Goal: Task Accomplishment & Management: Manage account settings

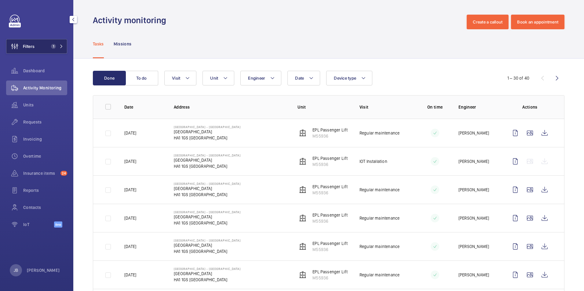
click at [24, 48] on span "Filters" at bounding box center [29, 46] width 12 height 6
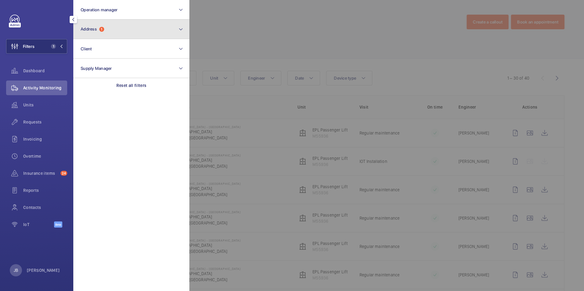
click at [98, 33] on button "Address 1" at bounding box center [131, 30] width 116 height 20
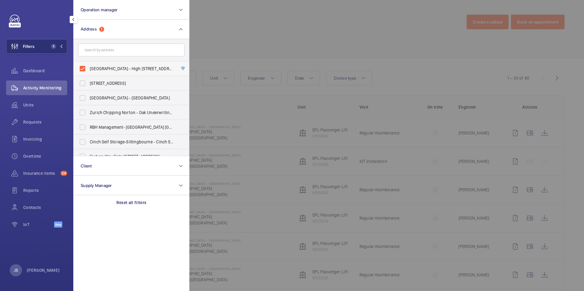
click at [80, 67] on label "Roxborough Heights - High Risk Building - Roxborough Heights, LONDON HA1 1GS" at bounding box center [127, 68] width 106 height 15
click at [80, 67] on input "Roxborough Heights - High Risk Building - Roxborough Heights, LONDON HA1 1GS" at bounding box center [82, 69] width 12 height 12
checkbox input "false"
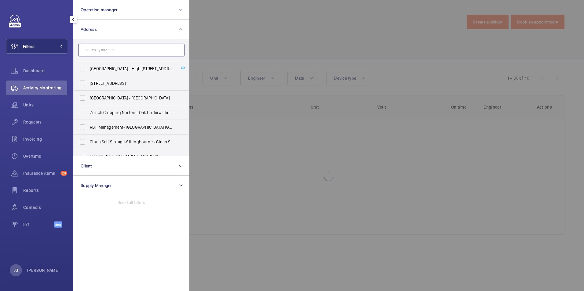
click at [95, 50] on input "text" at bounding box center [131, 50] width 106 height 13
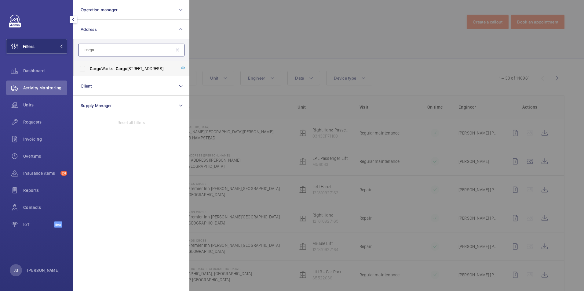
type input "Cargo"
click at [88, 67] on label "Cargo Works - Cargo Works, 1-2 Hatfields,, LONDON SE1 9PG" at bounding box center [127, 68] width 106 height 15
click at [88, 67] on input "Cargo Works - Cargo Works, 1-2 Hatfields,, LONDON SE1 9PG" at bounding box center [82, 69] width 12 height 12
checkbox input "true"
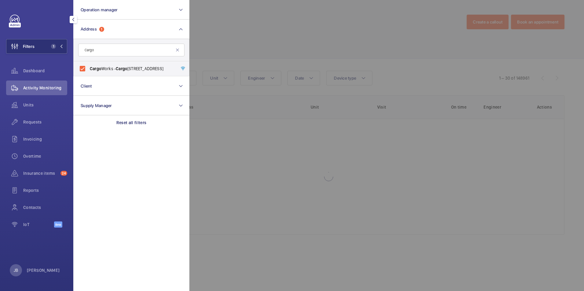
click at [213, 39] on div at bounding box center [481, 145] width 584 height 291
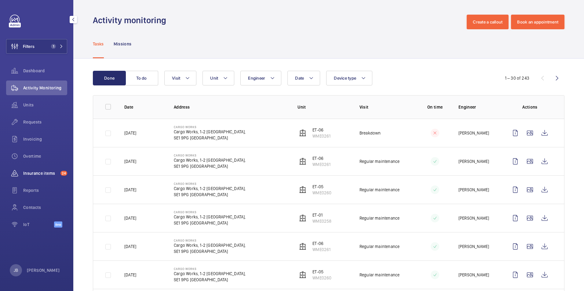
click at [48, 174] on span "Insurance items" at bounding box center [40, 173] width 35 height 6
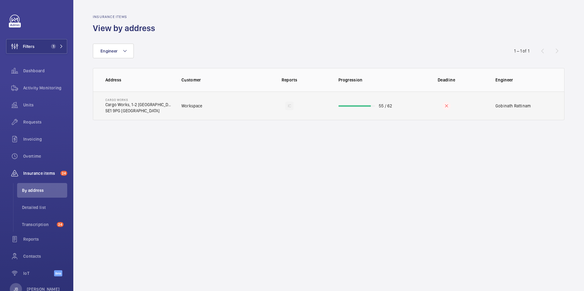
click at [263, 104] on td "IC" at bounding box center [289, 106] width 78 height 29
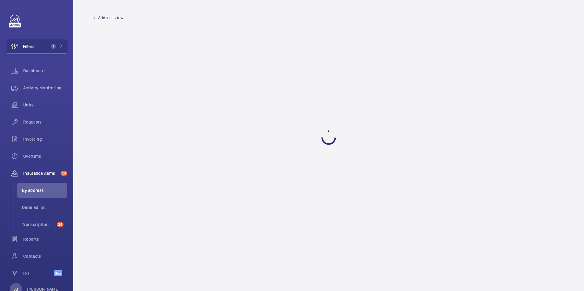
click at [107, 22] on wm-front-admin-header "Address view" at bounding box center [328, 15] width 511 height 31
click at [114, 13] on wm-front-admin-header "Address view" at bounding box center [328, 15] width 511 height 31
click at [110, 19] on span "Address view" at bounding box center [110, 18] width 25 height 6
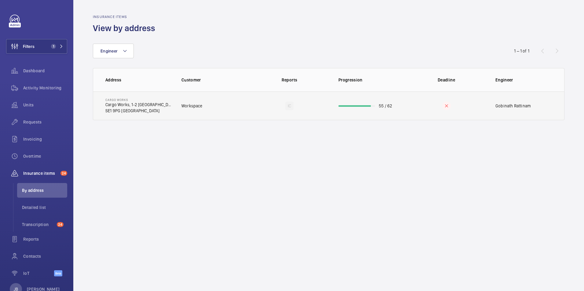
click at [247, 107] on td "Workspace" at bounding box center [211, 106] width 78 height 29
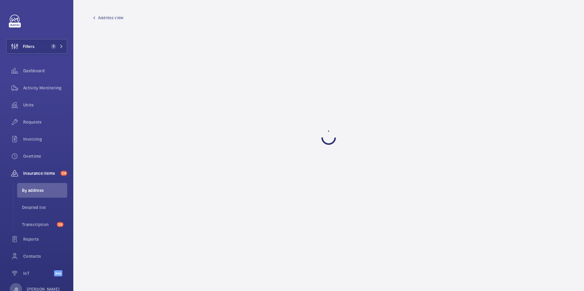
click at [104, 16] on span "Address view" at bounding box center [110, 18] width 25 height 6
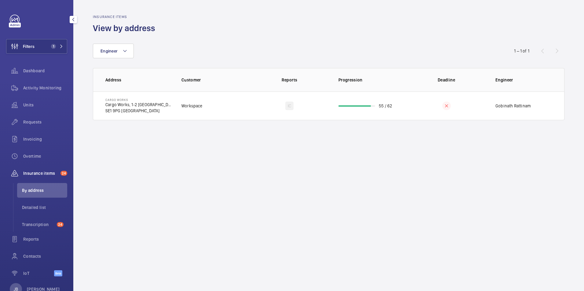
click at [33, 192] on span "By address" at bounding box center [44, 191] width 45 height 6
click at [240, 123] on wm-front-admin-audit-in-progress-table "Insurance items View by address Engineer 1 – 1 of 1 Address Customer Reports Pr…" at bounding box center [328, 67] width 511 height 135
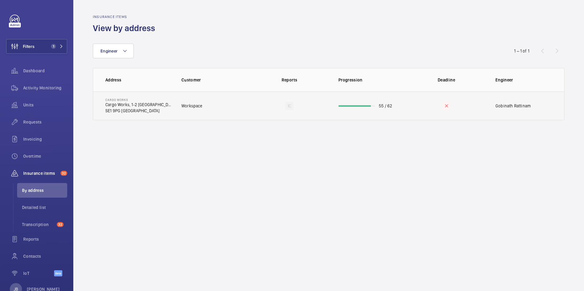
click at [241, 113] on td "Workspace" at bounding box center [211, 106] width 78 height 29
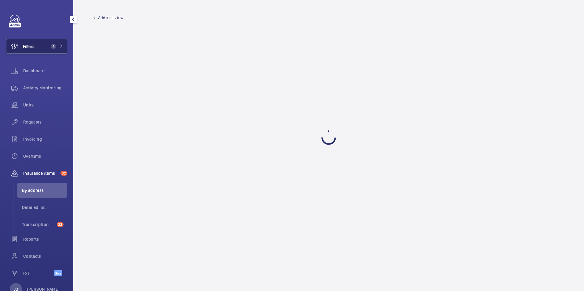
click at [43, 49] on button "Filters 1" at bounding box center [36, 46] width 61 height 15
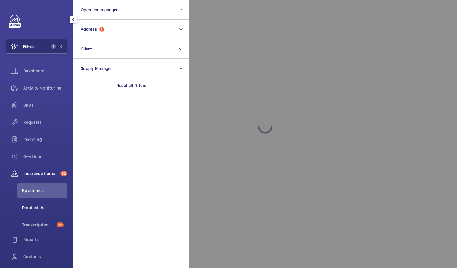
click at [37, 209] on span "Detailed list" at bounding box center [44, 208] width 45 height 6
click at [238, 46] on div at bounding box center [417, 134] width 457 height 268
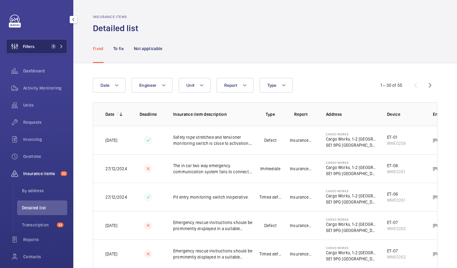
click at [32, 44] on span "Filters" at bounding box center [29, 46] width 12 height 6
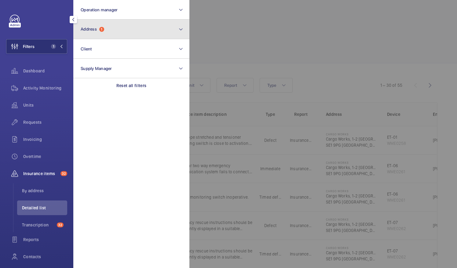
click at [109, 33] on button "Address 1" at bounding box center [131, 30] width 116 height 20
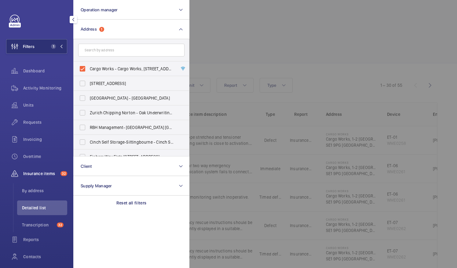
click at [247, 34] on div at bounding box center [417, 134] width 457 height 268
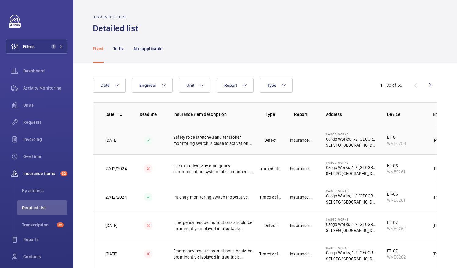
click at [406, 143] on td "ET-01 WME0258" at bounding box center [400, 140] width 46 height 28
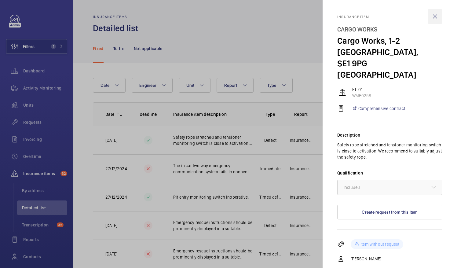
click at [430, 17] on wm-front-icon-button at bounding box center [435, 16] width 15 height 15
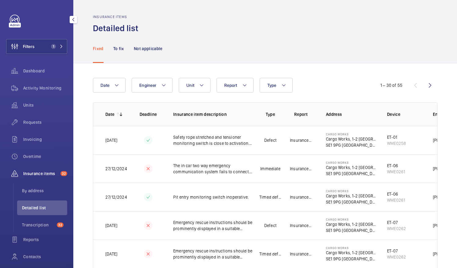
click at [71, 17] on button "button" at bounding box center [73, 19] width 7 height 7
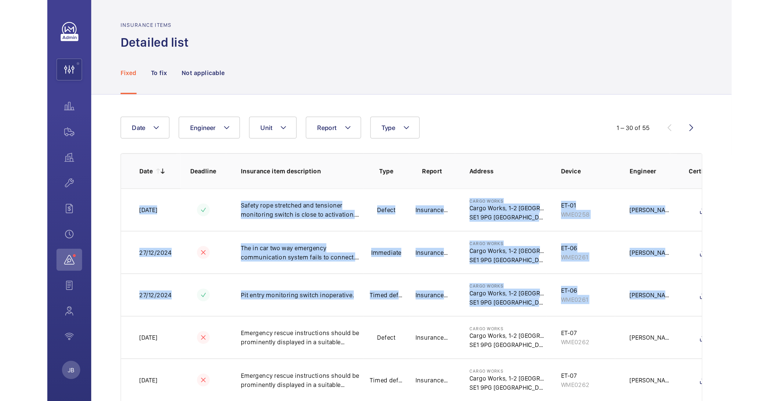
scroll to position [0, 32]
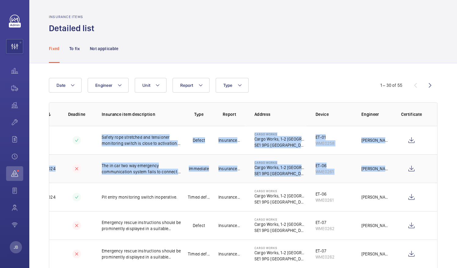
drag, startPoint x: 54, startPoint y: 134, endPoint x: 421, endPoint y: 165, distance: 368.1
click at [0, 0] on tbody "[DATE] Safety rope stretched and tensioner monitoring switch is close to activa…" at bounding box center [0, 0] width 0 height 0
drag, startPoint x: 421, startPoint y: 165, endPoint x: 407, endPoint y: 139, distance: 29.3
click at [407, 139] on wm-front-icon-button at bounding box center [411, 140] width 15 height 15
click at [29, 22] on button "button" at bounding box center [29, 19] width 7 height 7
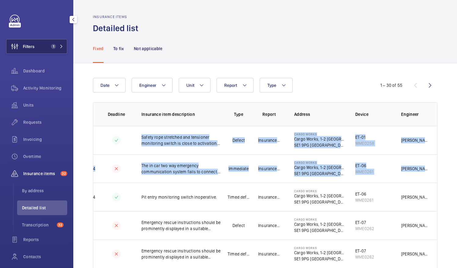
click at [24, 44] on span "Filters" at bounding box center [29, 46] width 12 height 6
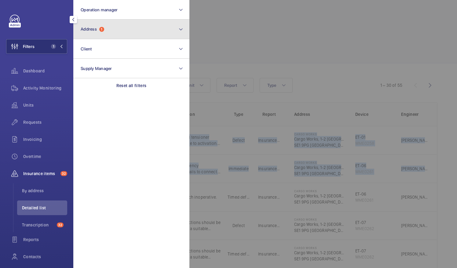
click at [111, 32] on button "Address 1" at bounding box center [131, 30] width 116 height 20
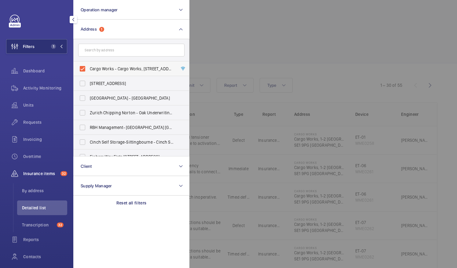
click at [87, 68] on label "Cargo Works - Cargo Works, [STREET_ADDRESS]" at bounding box center [127, 68] width 106 height 15
click at [87, 68] on input "Cargo Works - Cargo Works, [STREET_ADDRESS]" at bounding box center [82, 69] width 12 height 12
checkbox input "false"
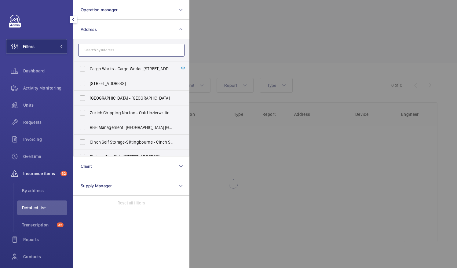
click at [101, 54] on input "text" at bounding box center [131, 50] width 106 height 13
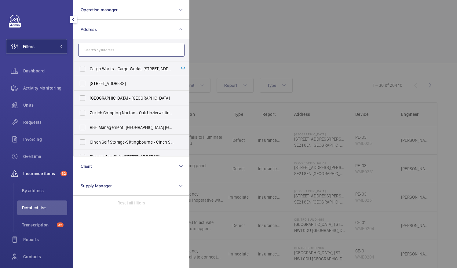
click at [154, 45] on input "text" at bounding box center [131, 50] width 106 height 13
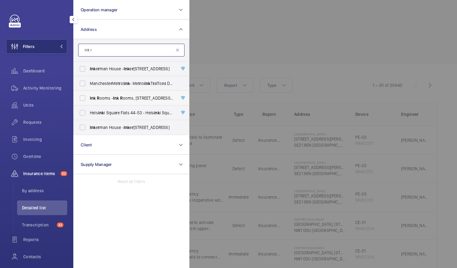
type input "Ink r"
click at [81, 97] on label "Ink R ooms - Ink R ooms, [STREET_ADDRESS]" at bounding box center [127, 98] width 106 height 15
click at [81, 97] on input "Ink R ooms - Ink R ooms, [STREET_ADDRESS]" at bounding box center [82, 98] width 12 height 12
checkbox input "true"
click at [235, 35] on div at bounding box center [417, 134] width 457 height 268
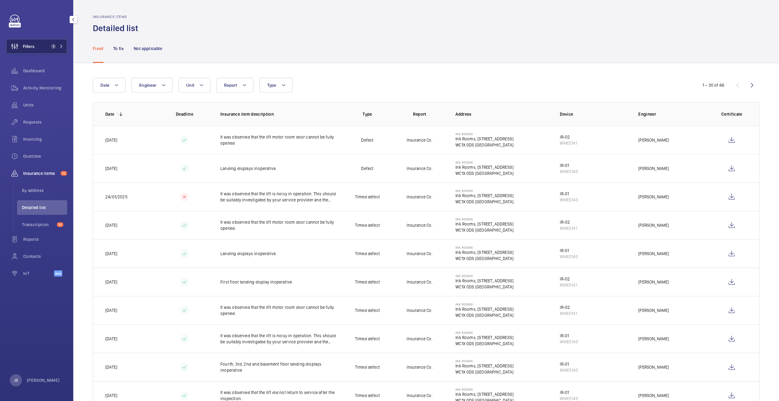
click at [38, 50] on button "Filters 1" at bounding box center [36, 46] width 61 height 15
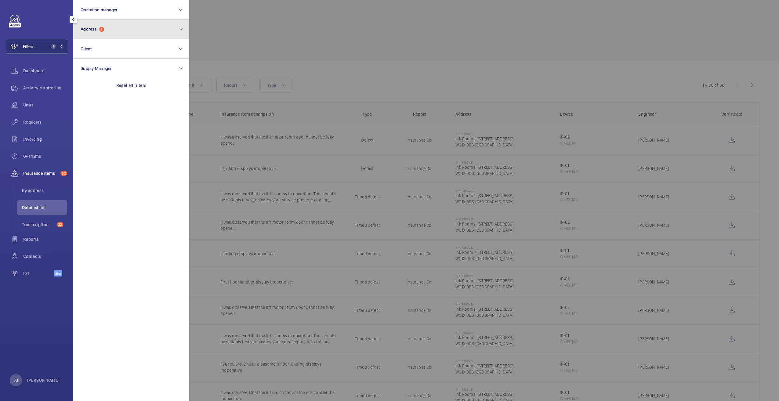
click at [109, 34] on button "Address 1" at bounding box center [131, 30] width 116 height 20
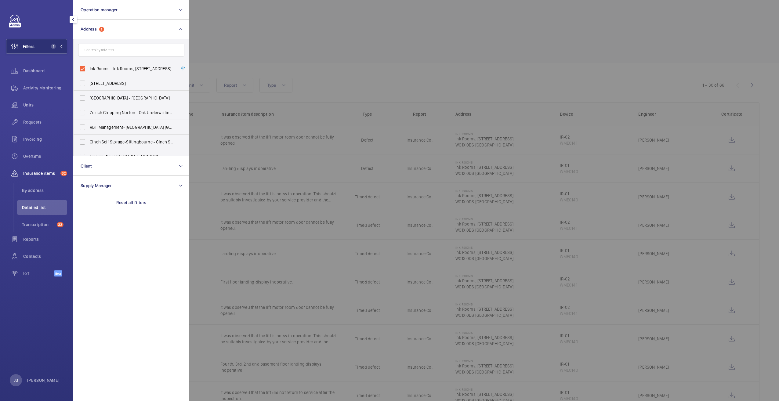
click at [244, 46] on div at bounding box center [578, 200] width 779 height 401
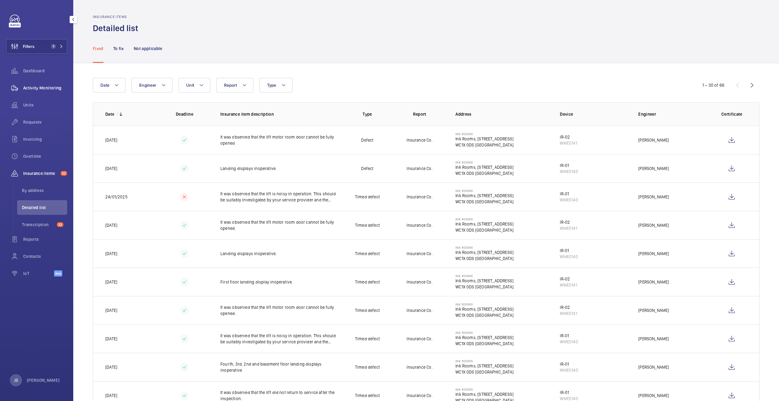
click at [47, 91] on div "Activity Monitoring" at bounding box center [36, 88] width 61 height 15
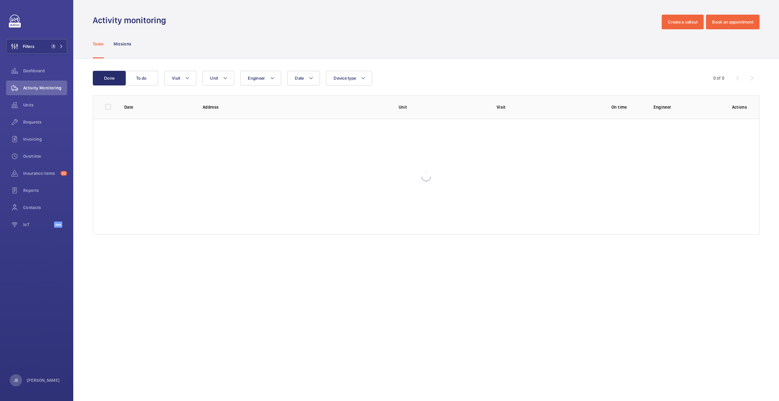
click at [292, 34] on div "Tasks Missions" at bounding box center [426, 43] width 667 height 29
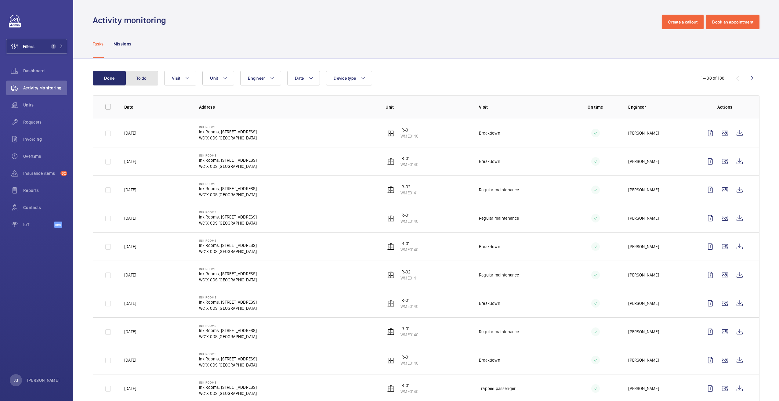
click at [148, 81] on button "To do" at bounding box center [141, 78] width 33 height 15
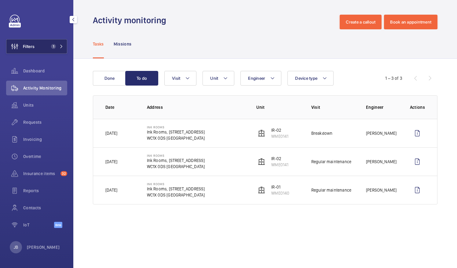
click at [31, 44] on span "Filters" at bounding box center [29, 46] width 12 height 6
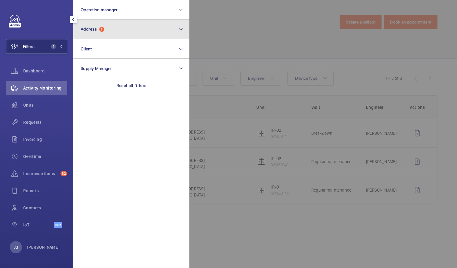
click at [99, 27] on span "Address 1" at bounding box center [93, 29] width 24 height 5
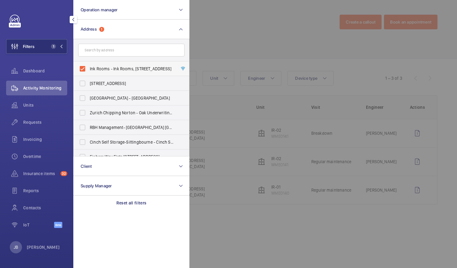
click at [85, 67] on label "Ink Rooms - Ink Rooms, [STREET_ADDRESS]" at bounding box center [127, 68] width 106 height 15
click at [85, 67] on input "Ink Rooms - Ink Rooms, [STREET_ADDRESS]" at bounding box center [82, 69] width 12 height 12
checkbox input "false"
click at [110, 54] on input "text" at bounding box center [131, 50] width 106 height 13
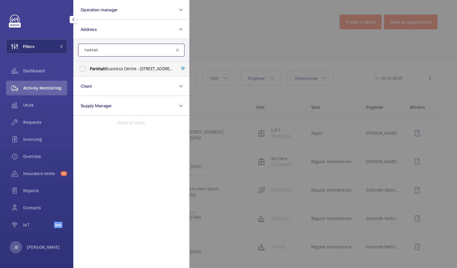
type input "Parkhall"
click at [81, 68] on label "[GEOGRAPHIC_DATA] - [STREET_ADDRESS][PERSON_NAME]" at bounding box center [127, 68] width 106 height 15
click at [81, 68] on input "[GEOGRAPHIC_DATA] - [STREET_ADDRESS][PERSON_NAME]" at bounding box center [82, 69] width 12 height 12
checkbox input "true"
click at [212, 36] on div at bounding box center [417, 134] width 457 height 268
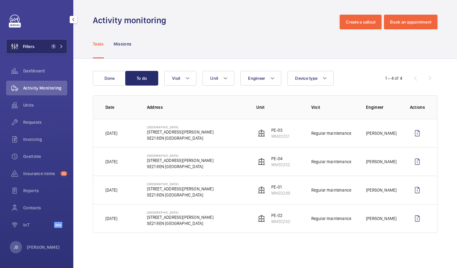
click at [43, 50] on button "Filters 1" at bounding box center [36, 46] width 61 height 15
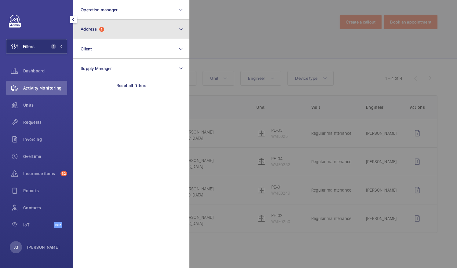
click at [104, 30] on span "1" at bounding box center [101, 29] width 5 height 5
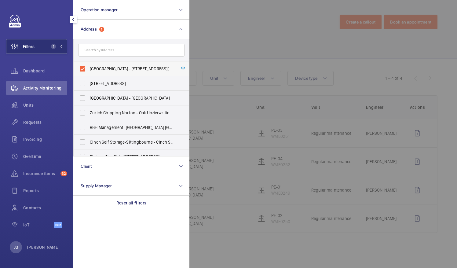
click at [85, 65] on label "[GEOGRAPHIC_DATA] - [STREET_ADDRESS][PERSON_NAME]" at bounding box center [127, 68] width 106 height 15
click at [85, 65] on input "[GEOGRAPHIC_DATA] - [STREET_ADDRESS][PERSON_NAME]" at bounding box center [82, 69] width 12 height 12
checkbox input "false"
click at [229, 41] on div at bounding box center [417, 134] width 457 height 268
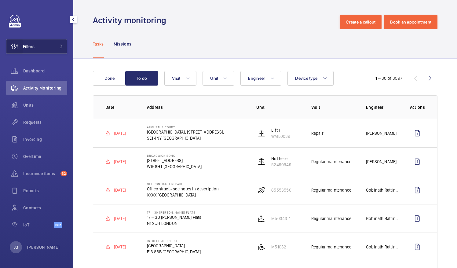
click at [20, 43] on wm-front-icon-button at bounding box center [14, 46] width 16 height 15
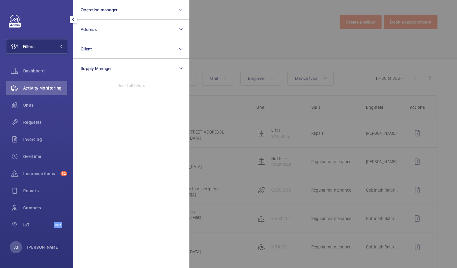
click at [246, 24] on div at bounding box center [417, 134] width 457 height 268
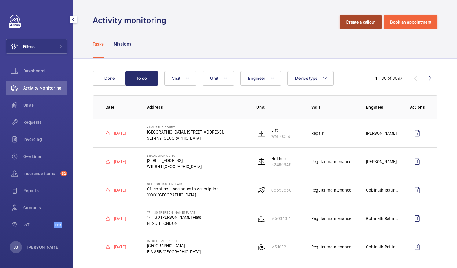
click at [343, 21] on button "Create a callout" at bounding box center [361, 22] width 42 height 15
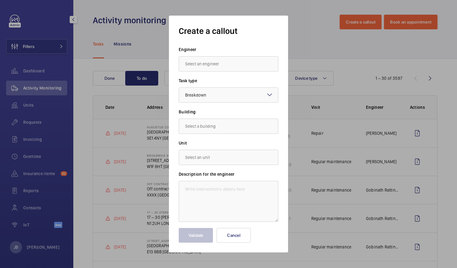
click at [39, 53] on div at bounding box center [228, 134] width 457 height 268
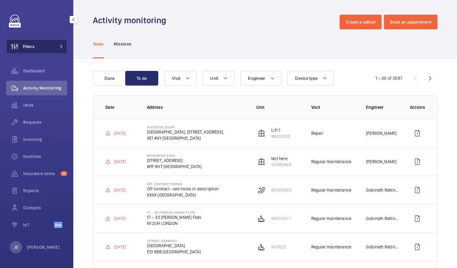
click at [46, 48] on button "Filters" at bounding box center [36, 46] width 61 height 15
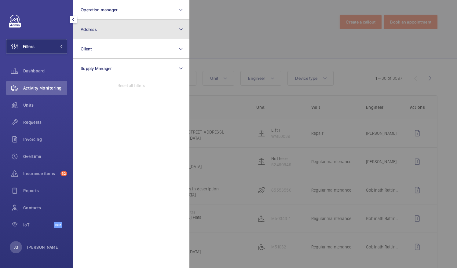
click at [119, 36] on button "Address" at bounding box center [131, 30] width 116 height 20
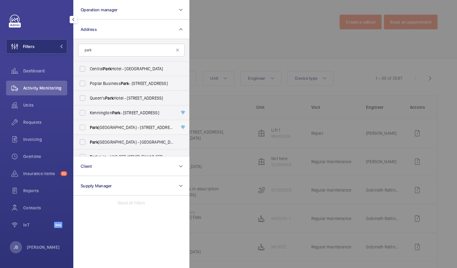
type input "park"
click at [81, 126] on label "[GEOGRAPHIC_DATA] - [STREET_ADDRESS][PERSON_NAME]" at bounding box center [127, 127] width 106 height 15
click at [81, 126] on input "[GEOGRAPHIC_DATA] - [STREET_ADDRESS][PERSON_NAME]" at bounding box center [82, 127] width 12 height 12
checkbox input "true"
click at [219, 41] on div at bounding box center [417, 134] width 457 height 268
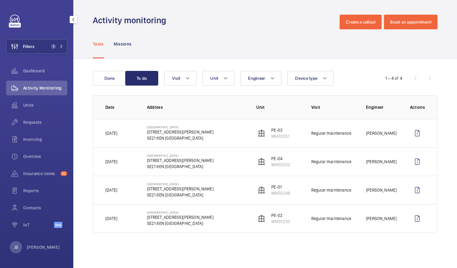
click at [368, 30] on div "Tasks Missions" at bounding box center [265, 43] width 345 height 29
click at [366, 25] on button "Create a callout" at bounding box center [361, 22] width 42 height 15
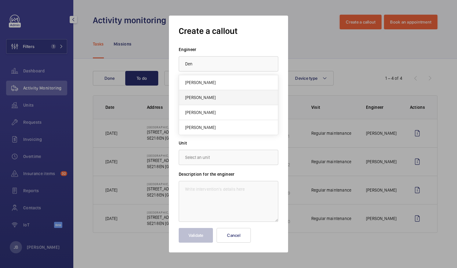
click at [220, 102] on mat-option "[PERSON_NAME]" at bounding box center [228, 97] width 99 height 15
type input "[PERSON_NAME]"
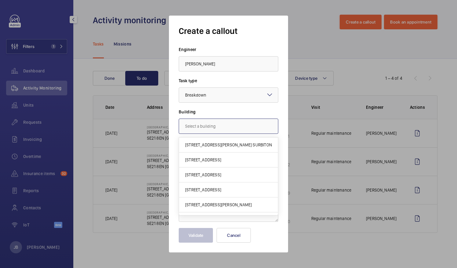
click at [227, 125] on input "text" at bounding box center [229, 126] width 100 height 15
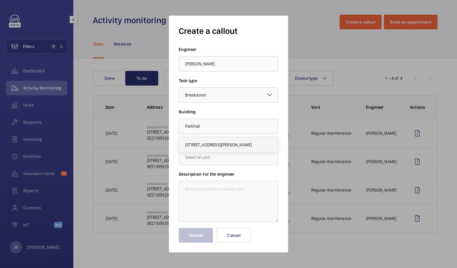
click at [220, 146] on span "[STREET_ADDRESS][PERSON_NAME]" at bounding box center [218, 145] width 67 height 6
type input "[STREET_ADDRESS][PERSON_NAME]"
click at [215, 157] on input "text" at bounding box center [229, 157] width 100 height 15
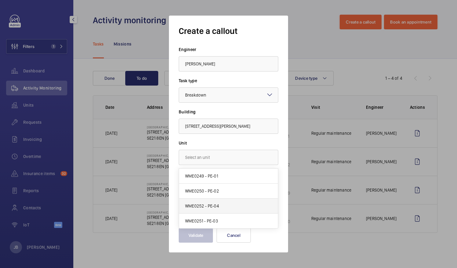
click at [231, 206] on mat-option "WME0252 - PE-04" at bounding box center [228, 206] width 99 height 15
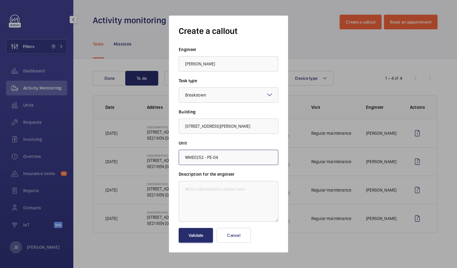
click at [239, 159] on input "WME0252 - PE-04" at bounding box center [229, 157] width 100 height 15
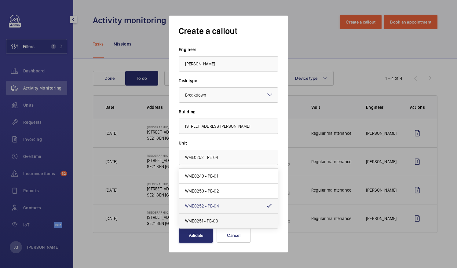
click at [233, 217] on mat-option "WME0251 - PE-03" at bounding box center [228, 220] width 99 height 15
type input "WME0251 - PE-03"
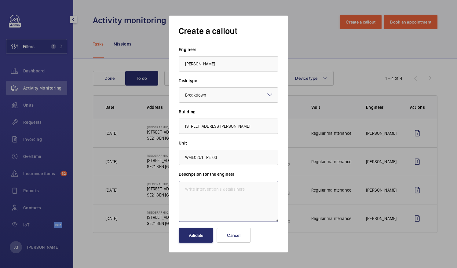
click at [210, 202] on textarea at bounding box center [229, 201] width 100 height 41
click at [221, 189] on textarea at bounding box center [229, 201] width 100 height 41
paste textarea "Please could you source and install the cover for the 4th floor button on the n…"
click at [204, 199] on textarea "Please could you source and install the cover for the 4th floor button on the n…" at bounding box center [229, 201] width 100 height 41
type textarea "Please could you source and install the cover for the 4th floor button on the n…"
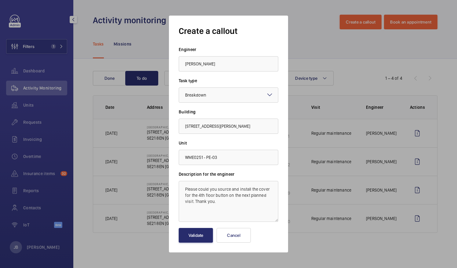
click at [300, 35] on div at bounding box center [228, 134] width 457 height 268
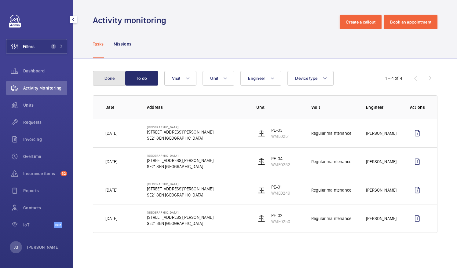
click at [112, 80] on button "Done" at bounding box center [109, 78] width 33 height 15
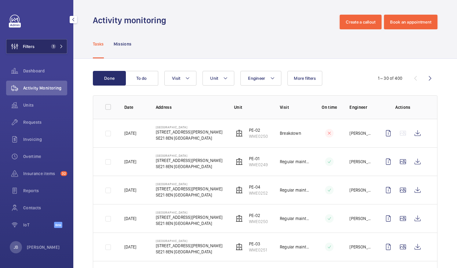
click at [32, 48] on span "Filters" at bounding box center [29, 46] width 12 height 6
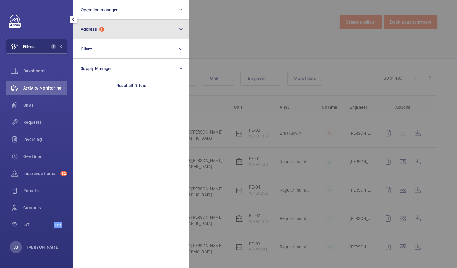
click at [166, 32] on button "Address 1" at bounding box center [131, 30] width 116 height 20
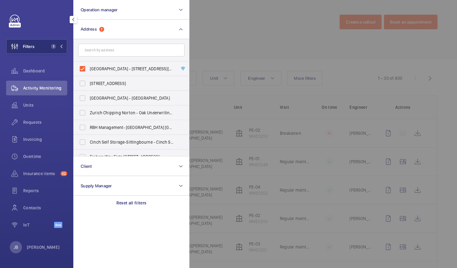
click at [83, 68] on label "[GEOGRAPHIC_DATA] - [STREET_ADDRESS][PERSON_NAME]" at bounding box center [127, 68] width 106 height 15
click at [83, 68] on input "[GEOGRAPHIC_DATA] - [STREET_ADDRESS][PERSON_NAME]" at bounding box center [82, 69] width 12 height 12
checkbox input "false"
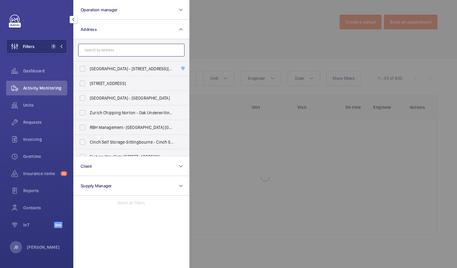
click at [106, 50] on input "text" at bounding box center [131, 50] width 106 height 13
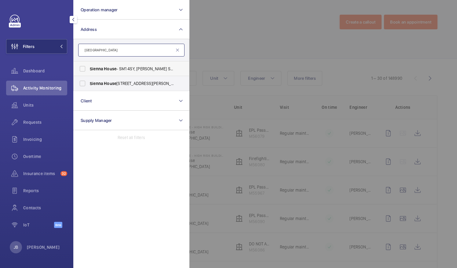
type input "[GEOGRAPHIC_DATA]"
click at [85, 67] on label "Sienna House - SM1 4SY, [PERSON_NAME] SM1 4SY" at bounding box center [127, 68] width 106 height 15
click at [85, 67] on input "Sienna House - SM1 4SY, [PERSON_NAME] SM1 4SY" at bounding box center [82, 69] width 12 height 12
checkbox input "true"
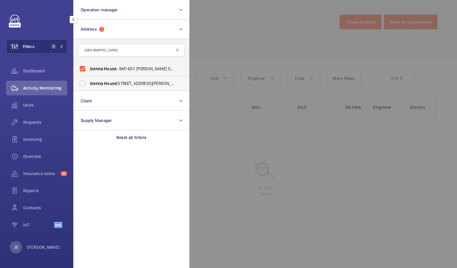
click at [84, 82] on label "[GEOGRAPHIC_DATA] - [PERSON_NAME][STREET_ADDRESS][PERSON_NAME]" at bounding box center [127, 83] width 106 height 15
click at [84, 82] on input "[GEOGRAPHIC_DATA] - [PERSON_NAME][STREET_ADDRESS][PERSON_NAME]" at bounding box center [82, 83] width 12 height 12
checkbox input "true"
click at [230, 30] on div at bounding box center [417, 134] width 457 height 268
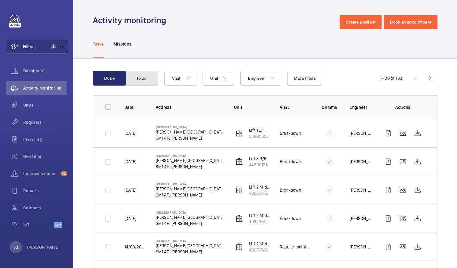
click at [144, 85] on button "To do" at bounding box center [141, 78] width 33 height 15
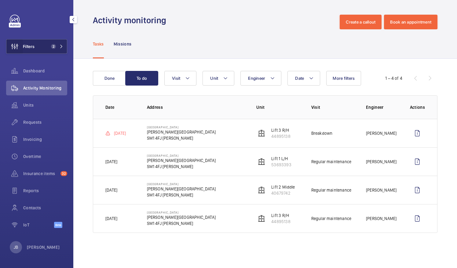
click at [18, 44] on wm-front-icon-button at bounding box center [14, 46] width 16 height 15
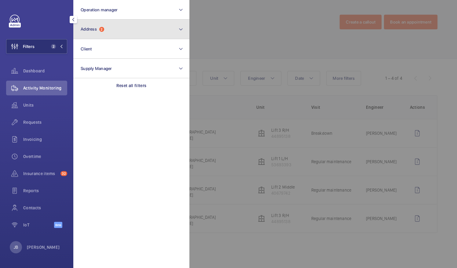
click at [137, 35] on button "Address 2" at bounding box center [131, 30] width 116 height 20
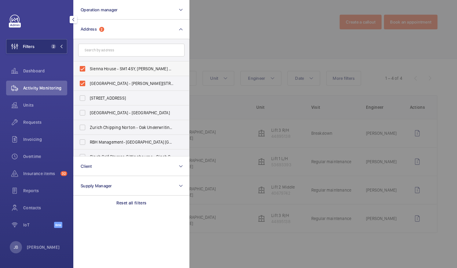
click at [85, 68] on label "Sienna House - SM1 4SY, [PERSON_NAME] SM1 4SY" at bounding box center [127, 68] width 106 height 15
click at [85, 68] on input "Sienna House - SM1 4SY, [PERSON_NAME] SM1 4SY" at bounding box center [82, 69] width 12 height 12
checkbox input "false"
click at [80, 82] on label "[GEOGRAPHIC_DATA] - [PERSON_NAME][STREET_ADDRESS][PERSON_NAME]" at bounding box center [127, 83] width 106 height 15
click at [80, 82] on input "[GEOGRAPHIC_DATA] - [PERSON_NAME][STREET_ADDRESS][PERSON_NAME]" at bounding box center [82, 83] width 12 height 12
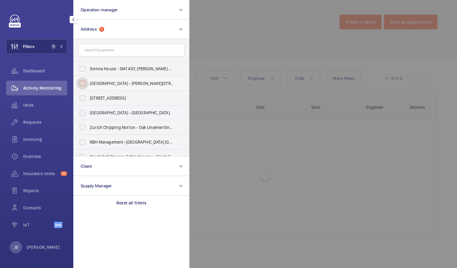
checkbox input "false"
click at [98, 49] on input "text" at bounding box center [131, 50] width 106 height 13
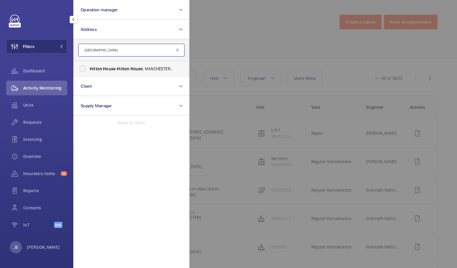
type input "[GEOGRAPHIC_DATA]"
click at [79, 67] on label "[GEOGRAPHIC_DATA] - [GEOGRAPHIC_DATA] , [GEOGRAPHIC_DATA]" at bounding box center [127, 68] width 106 height 15
click at [79, 67] on input "[GEOGRAPHIC_DATA] - [GEOGRAPHIC_DATA] , [GEOGRAPHIC_DATA]" at bounding box center [82, 69] width 12 height 12
checkbox input "true"
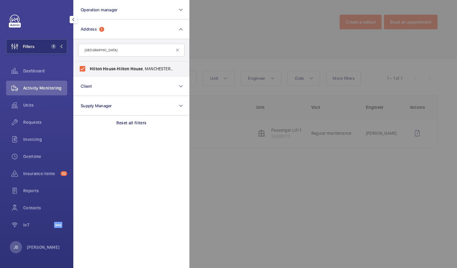
click at [232, 39] on div at bounding box center [417, 134] width 457 height 268
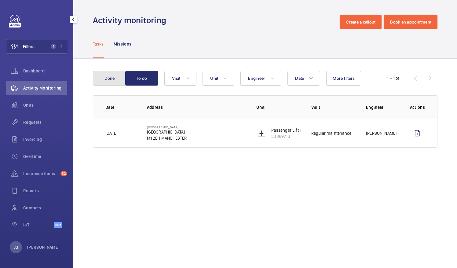
click at [114, 77] on button "Done" at bounding box center [109, 78] width 33 height 15
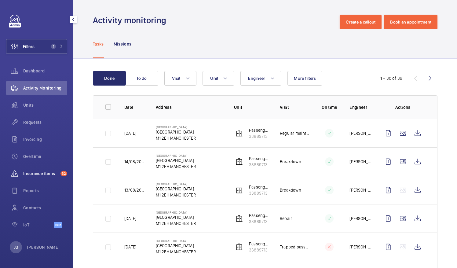
click at [36, 173] on span "Insurance items" at bounding box center [40, 173] width 35 height 6
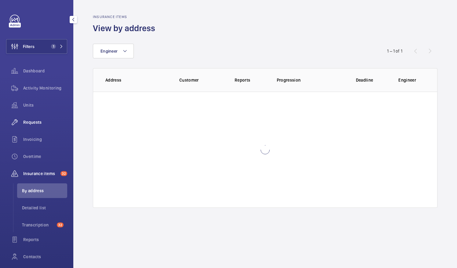
click at [38, 127] on div "Requests" at bounding box center [36, 122] width 61 height 15
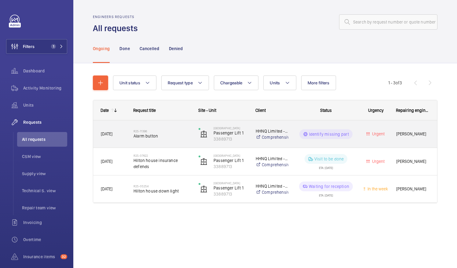
click at [346, 134] on p "Identify missing part" at bounding box center [329, 134] width 40 height 6
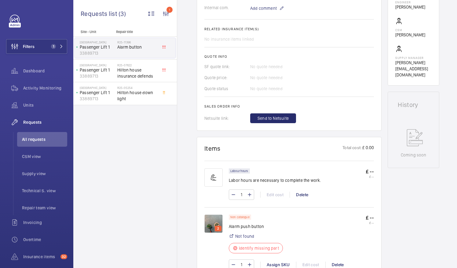
scroll to position [275, 0]
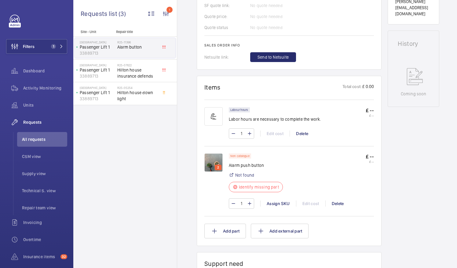
click at [208, 163] on img at bounding box center [213, 162] width 18 height 18
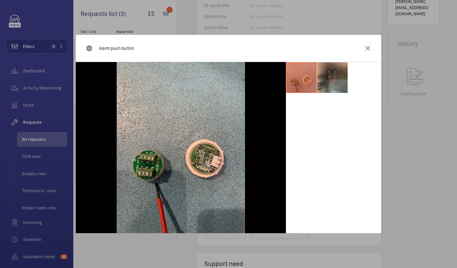
click at [327, 75] on li at bounding box center [332, 77] width 31 height 31
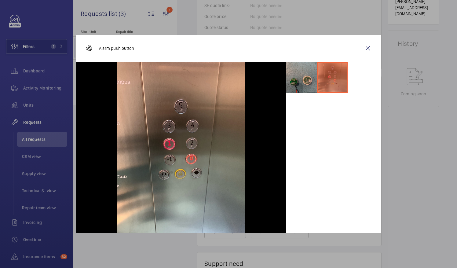
click at [301, 86] on li at bounding box center [301, 77] width 31 height 31
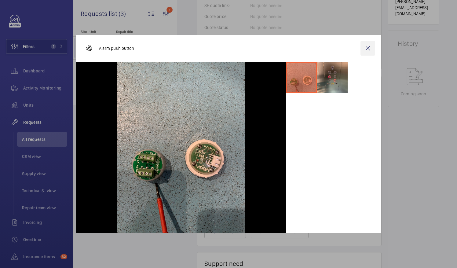
click at [367, 49] on wm-front-icon-button at bounding box center [367, 48] width 15 height 15
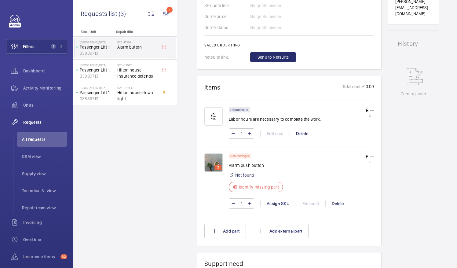
click at [214, 162] on img at bounding box center [213, 162] width 18 height 18
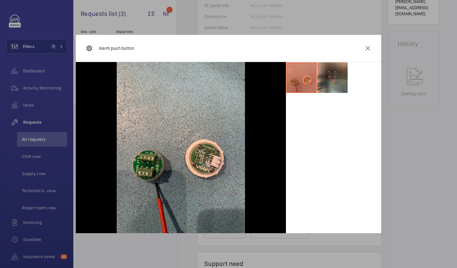
click at [338, 85] on li at bounding box center [332, 77] width 31 height 31
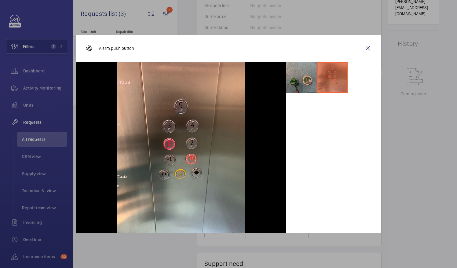
click at [304, 83] on li at bounding box center [301, 77] width 31 height 31
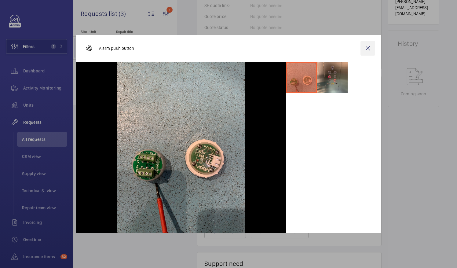
click at [368, 48] on wm-front-icon-button at bounding box center [367, 48] width 15 height 15
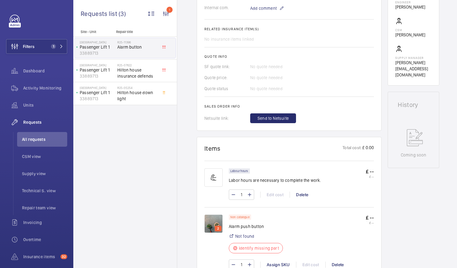
scroll to position [305, 0]
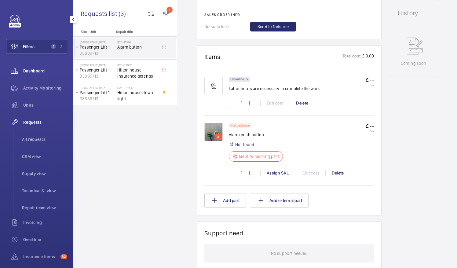
click at [32, 51] on span "Filters" at bounding box center [20, 46] width 28 height 15
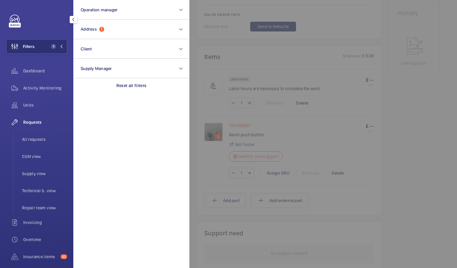
click at [46, 50] on button "Filters 1" at bounding box center [36, 46] width 61 height 15
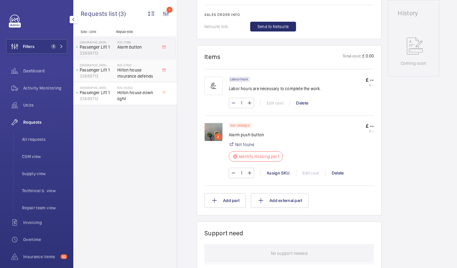
click at [117, 85] on div "R25-05254 Hilton house down light" at bounding box center [138, 93] width 43 height 20
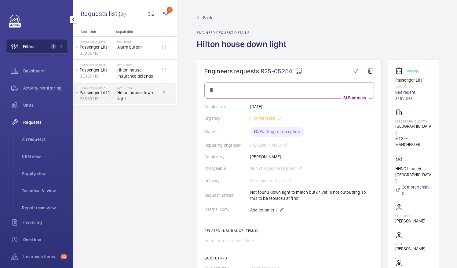
click at [31, 46] on span "Filters" at bounding box center [29, 46] width 12 height 6
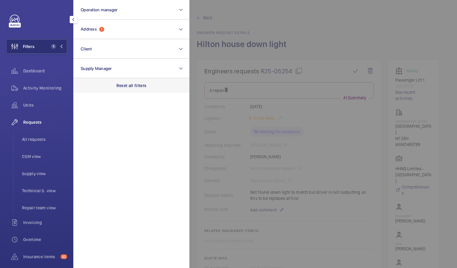
click at [136, 88] on p "Reset all filters" at bounding box center [131, 85] width 30 height 6
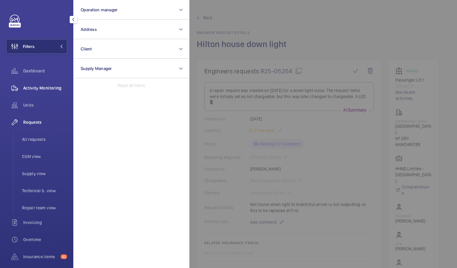
click at [35, 88] on span "Activity Monitoring" at bounding box center [45, 88] width 44 height 6
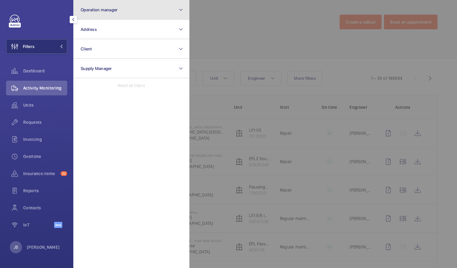
click at [161, 16] on button "Operation manager" at bounding box center [131, 10] width 116 height 20
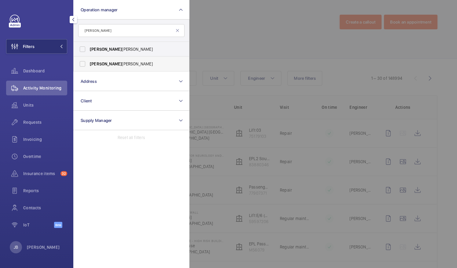
type input "[PERSON_NAME]"
drag, startPoint x: 79, startPoint y: 63, endPoint x: 84, endPoint y: 63, distance: 4.9
click at [80, 63] on label "[PERSON_NAME] [PERSON_NAME]" at bounding box center [127, 64] width 106 height 15
click at [80, 63] on input "[PERSON_NAME] [PERSON_NAME]" at bounding box center [82, 64] width 12 height 12
checkbox input "true"
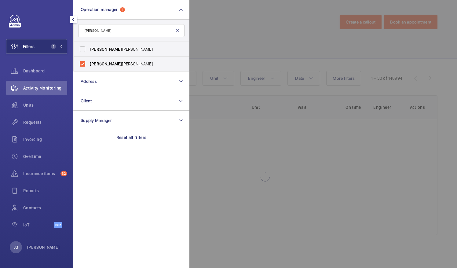
click at [226, 46] on div at bounding box center [417, 134] width 457 height 268
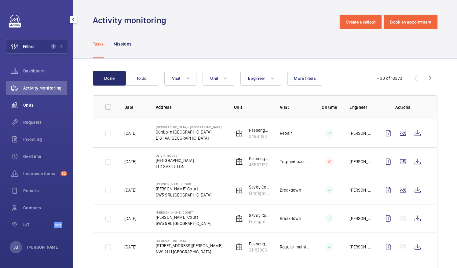
click at [35, 103] on span "Units" at bounding box center [45, 105] width 44 height 6
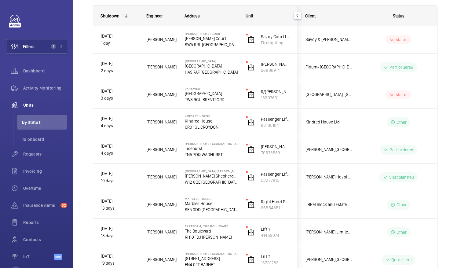
scroll to position [122, 0]
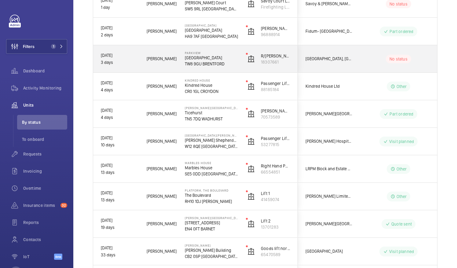
click at [410, 64] on div "No status" at bounding box center [394, 59] width 83 height 21
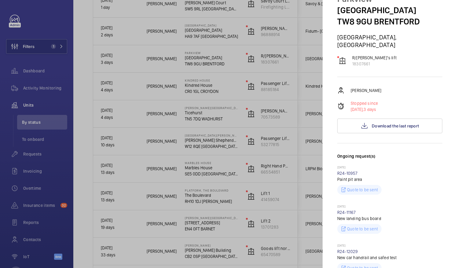
scroll to position [61, 0]
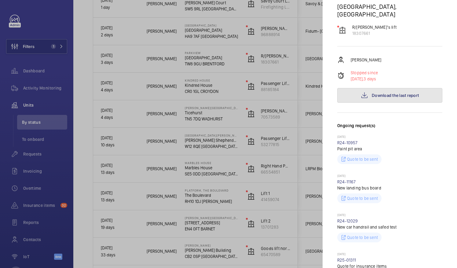
click at [403, 93] on span "Download the last report" at bounding box center [395, 95] width 47 height 5
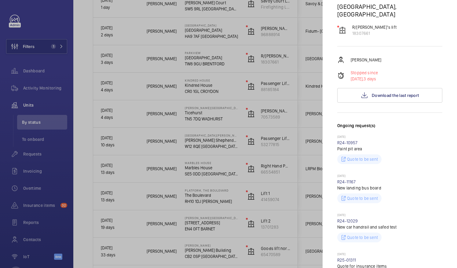
click at [228, 130] on div at bounding box center [228, 134] width 457 height 268
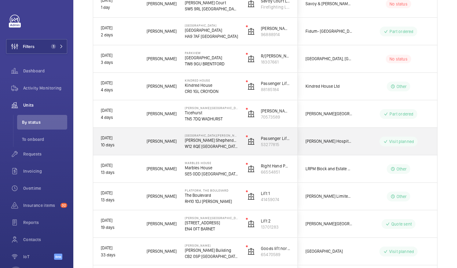
click at [228, 130] on div "[GEOGRAPHIC_DATA][PERSON_NAME][PERSON_NAME][PERSON_NAME][PERSON_NAME]" at bounding box center [207, 141] width 60 height 27
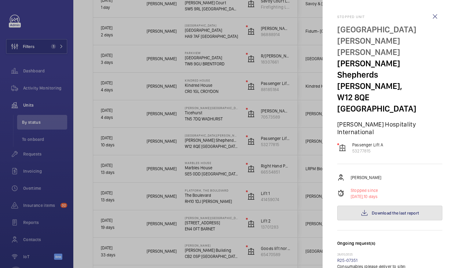
click at [383, 210] on span "Download the last report" at bounding box center [395, 212] width 47 height 5
click at [428, 15] on wm-front-icon-button at bounding box center [435, 16] width 15 height 15
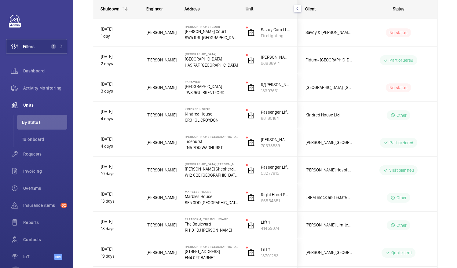
scroll to position [94, 0]
click at [354, 91] on div "No status" at bounding box center [394, 87] width 83 height 21
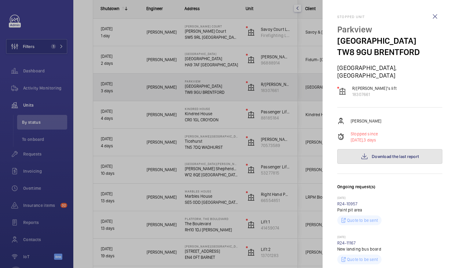
click at [394, 154] on span "Download the last report" at bounding box center [395, 156] width 47 height 5
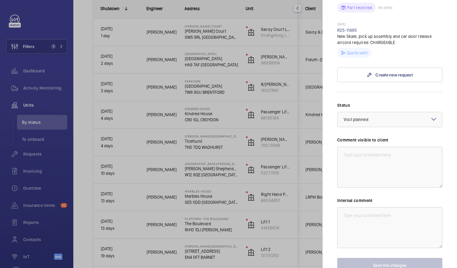
scroll to position [454, 0]
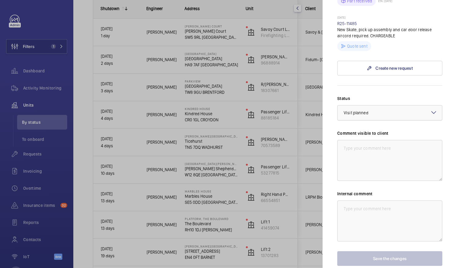
click at [424, 109] on div at bounding box center [389, 112] width 104 height 15
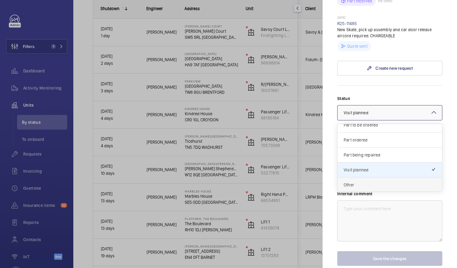
click at [358, 177] on div "Other" at bounding box center [389, 184] width 104 height 15
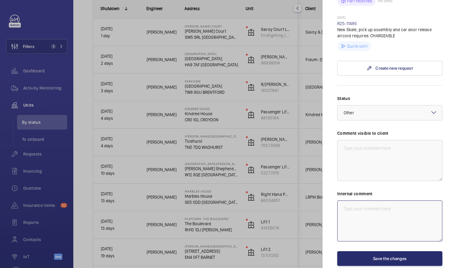
click at [353, 200] on textarea at bounding box center [389, 220] width 105 height 41
click at [341, 202] on textarea "report requires amending then will be quoted" at bounding box center [389, 220] width 105 height 41
type textarea "WM Action - report requires amending then will be quoted"
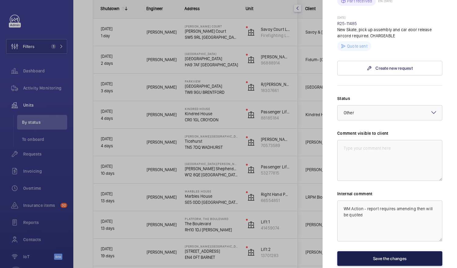
click at [406, 252] on button "Save the changes" at bounding box center [389, 258] width 105 height 15
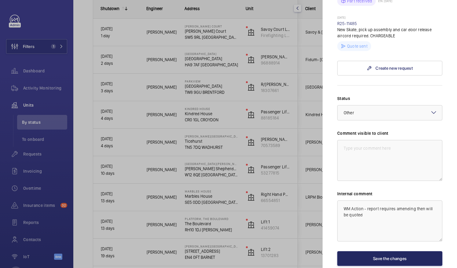
scroll to position [0, 0]
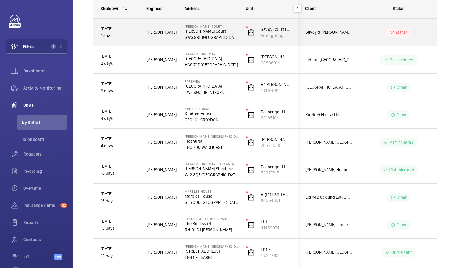
click at [318, 30] on span "Savoy & [PERSON_NAME] Court" at bounding box center [328, 32] width 47 height 7
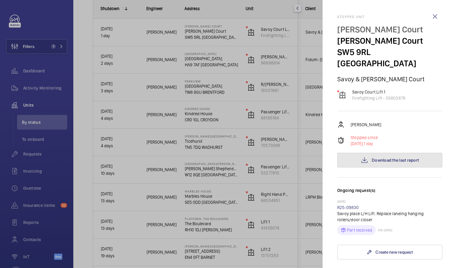
click at [361, 156] on mat-icon at bounding box center [364, 159] width 7 height 7
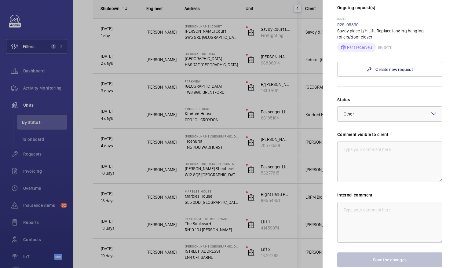
scroll to position [204, 0]
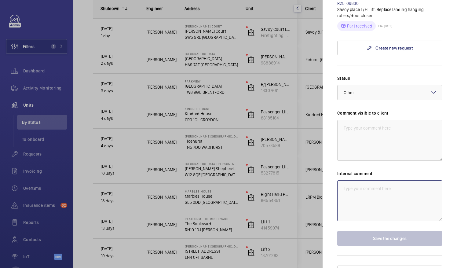
click at [404, 180] on textarea at bounding box center [389, 200] width 105 height 41
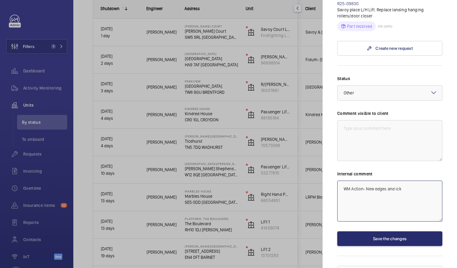
scroll to position [94, 0]
type textarea "WM Action- New edges and pick up roller required repairs to return"
click at [367, 120] on textarea at bounding box center [389, 140] width 105 height 41
drag, startPoint x: 367, startPoint y: 177, endPoint x: 392, endPoint y: 184, distance: 26.5
click at [392, 184] on textarea "WM Action- New edges and pick up roller required repairs to return" at bounding box center [389, 201] width 105 height 41
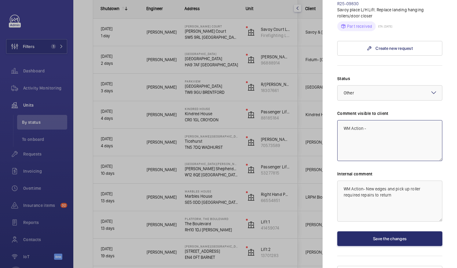
click at [379, 120] on textarea "WM Action -" at bounding box center [389, 140] width 105 height 41
paste textarea "New edges and pick up roller required repairs to return"
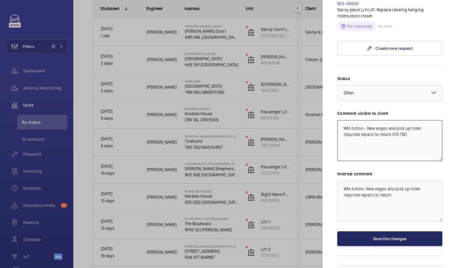
type textarea "WM Action - New edges and pick up roller required repairs to return ETA TBC"
click at [393, 231] on button "Save the changes" at bounding box center [389, 238] width 105 height 15
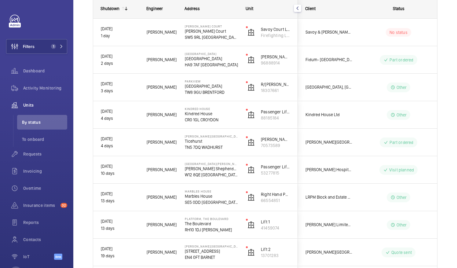
scroll to position [0, 0]
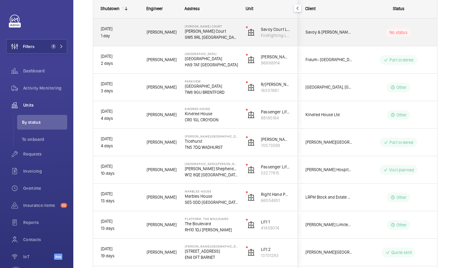
click at [387, 36] on wm-front-pills "No status" at bounding box center [398, 32] width 25 height 9
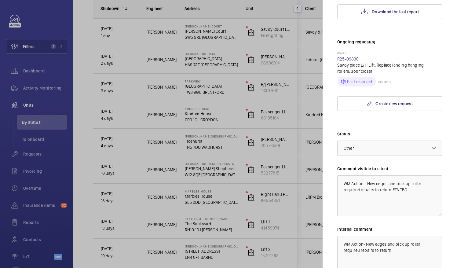
scroll to position [152, 0]
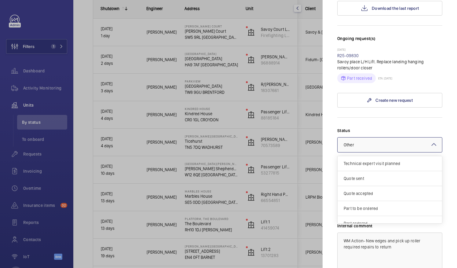
click at [422, 137] on div at bounding box center [389, 144] width 104 height 15
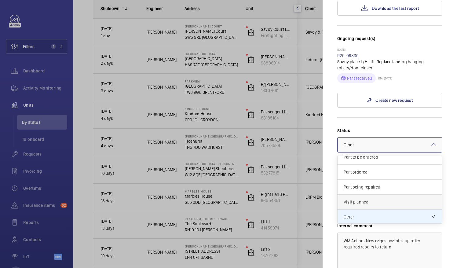
click at [404, 199] on span "Visit planned" at bounding box center [390, 202] width 92 height 6
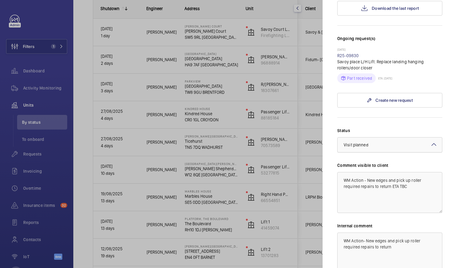
click at [411, 137] on div at bounding box center [389, 144] width 104 height 15
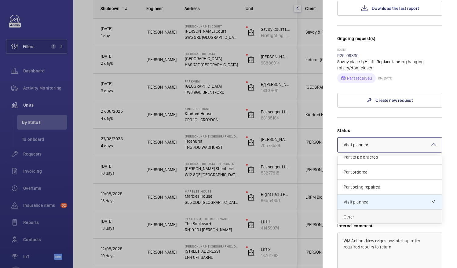
click at [373, 214] on span "Other" at bounding box center [390, 217] width 92 height 6
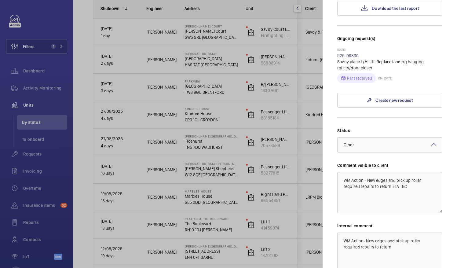
scroll to position [204, 0]
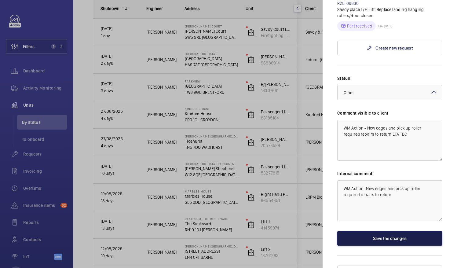
click at [410, 231] on button "Save the changes" at bounding box center [389, 238] width 105 height 15
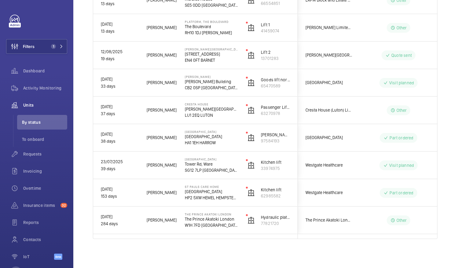
scroll to position [0, 0]
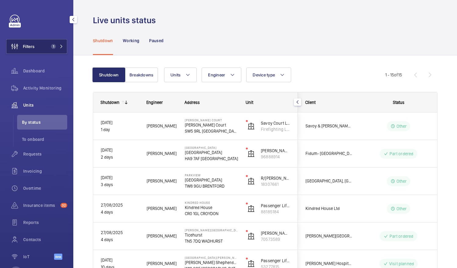
click at [49, 50] on button "Filters 1" at bounding box center [36, 46] width 61 height 15
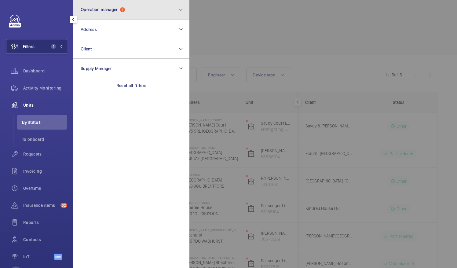
click at [140, 18] on button "Operation manager 1" at bounding box center [131, 10] width 116 height 20
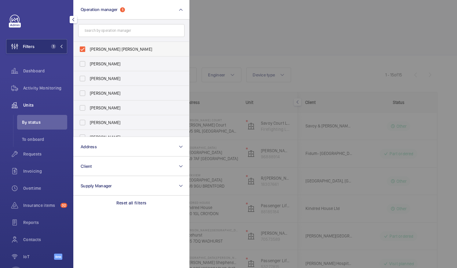
click at [85, 45] on label "[PERSON_NAME] [PERSON_NAME]" at bounding box center [127, 49] width 106 height 15
click at [85, 45] on input "[PERSON_NAME] [PERSON_NAME]" at bounding box center [82, 49] width 12 height 12
checkbox input "false"
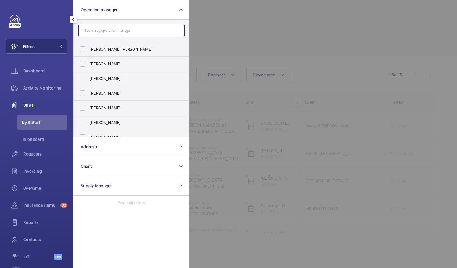
click at [106, 30] on input "text" at bounding box center [131, 30] width 106 height 13
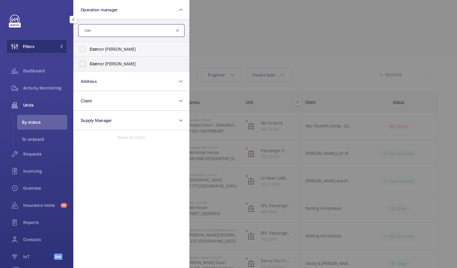
type input "Con"
click at [79, 49] on label "Con nor [PERSON_NAME]" at bounding box center [127, 49] width 106 height 15
click at [79, 49] on input "Con nor [PERSON_NAME]" at bounding box center [82, 49] width 12 height 12
checkbox input "true"
click at [232, 37] on div at bounding box center [417, 134] width 457 height 268
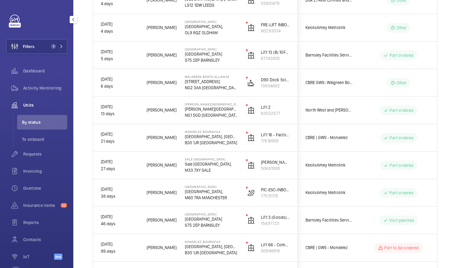
scroll to position [265, 0]
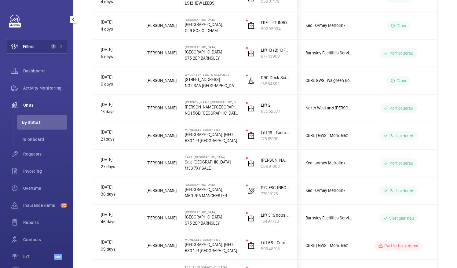
click at [412, 42] on div "Part ordered" at bounding box center [394, 53] width 83 height 22
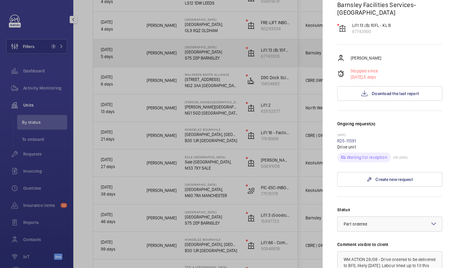
scroll to position [63, 0]
click at [286, 168] on div at bounding box center [228, 134] width 457 height 268
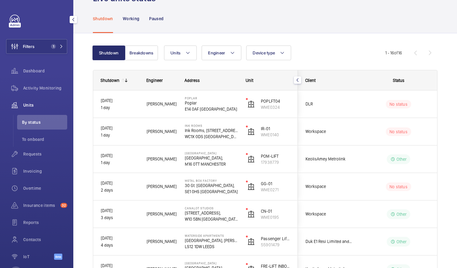
scroll to position [0, 0]
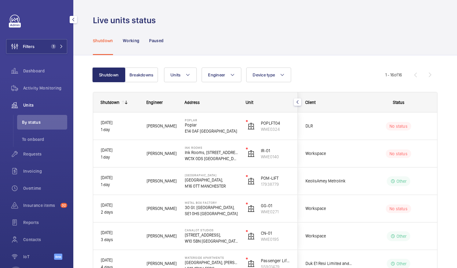
click at [359, 133] on div "No status" at bounding box center [394, 126] width 83 height 21
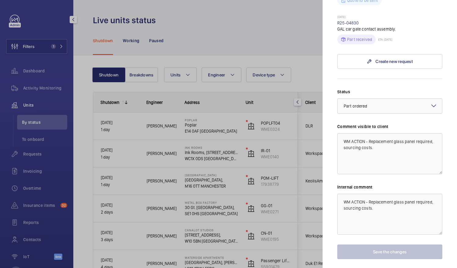
scroll to position [345, 0]
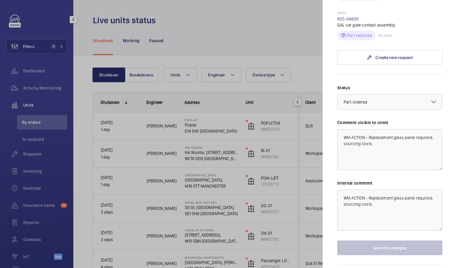
click at [298, 53] on div at bounding box center [228, 134] width 457 height 268
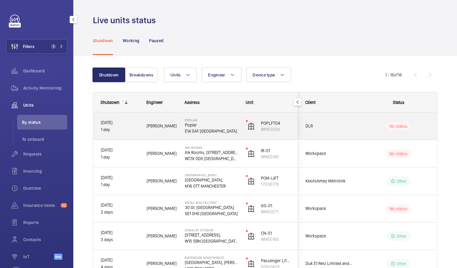
click at [390, 130] on div "No status" at bounding box center [394, 126] width 83 height 21
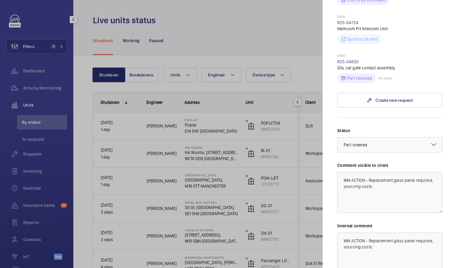
scroll to position [302, 0]
click at [430, 140] on mat-icon at bounding box center [433, 143] width 7 height 7
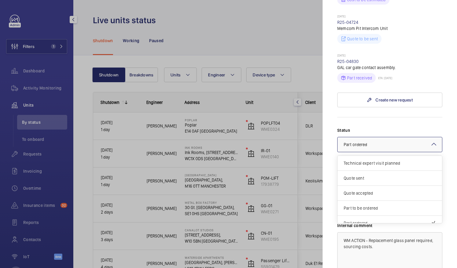
scroll to position [51, 0]
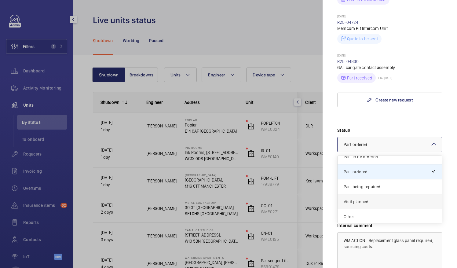
click at [400, 194] on div "Visit planned" at bounding box center [389, 201] width 104 height 15
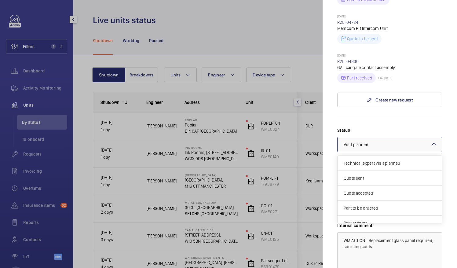
click at [407, 137] on div at bounding box center [389, 144] width 104 height 15
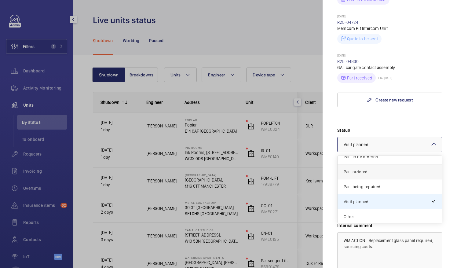
click at [398, 169] on span "Part ordered" at bounding box center [390, 172] width 92 height 6
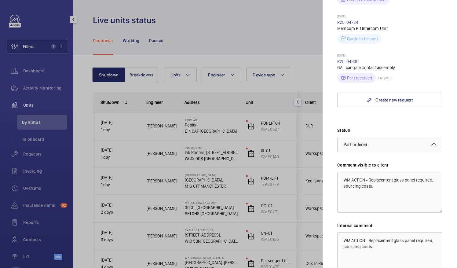
scroll to position [354, 0]
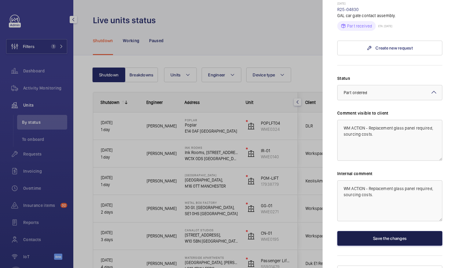
click at [391, 231] on button "Save the changes" at bounding box center [389, 238] width 105 height 15
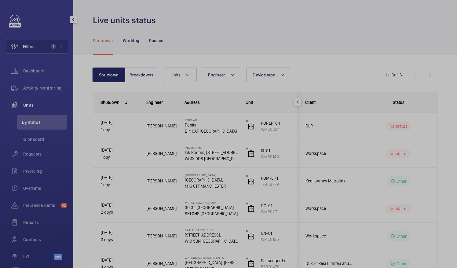
scroll to position [0, 0]
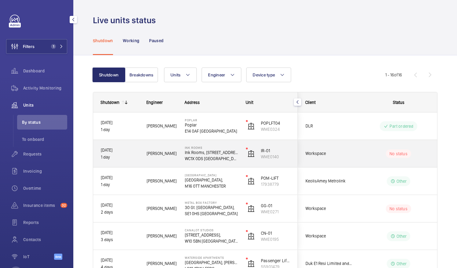
click at [355, 152] on div "No status" at bounding box center [394, 153] width 83 height 21
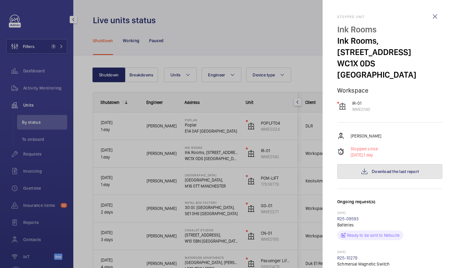
click at [382, 164] on button "Download the last report" at bounding box center [389, 171] width 105 height 15
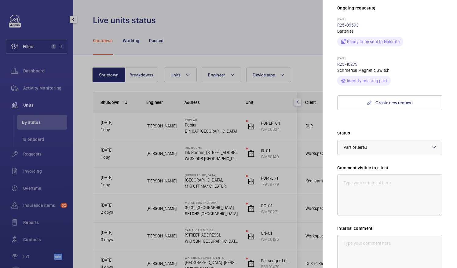
scroll to position [211, 0]
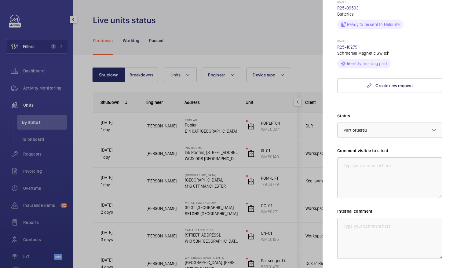
click at [411, 127] on div "Status Select a status × Part ordered × Comment visible to client Internal comm…" at bounding box center [389, 198] width 105 height 170
click at [412, 123] on div at bounding box center [389, 130] width 104 height 15
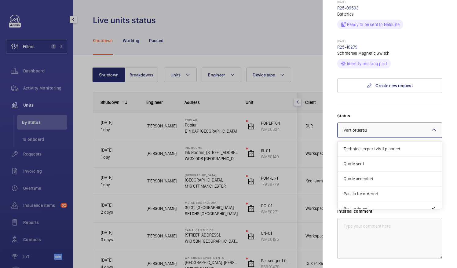
scroll to position [51, 0]
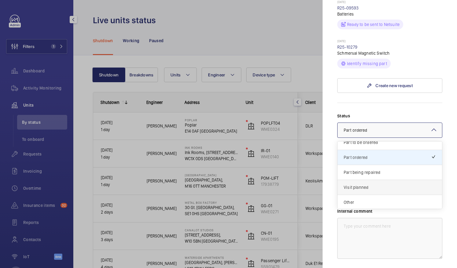
click at [366, 184] on span "Visit planned" at bounding box center [390, 187] width 92 height 6
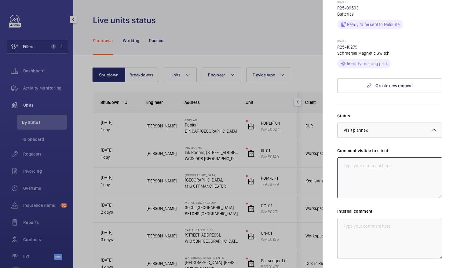
click at [356, 160] on textarea at bounding box center [389, 177] width 105 height 41
drag, startPoint x: 357, startPoint y: 162, endPoint x: 344, endPoint y: 156, distance: 15.2
click at [344, 157] on textarea "WM Action - Pass to day engineer to attend [DATE]." at bounding box center [389, 177] width 105 height 41
type textarea "WM Action - Pass to day engineer to attend [DATE]."
click at [365, 231] on textarea at bounding box center [389, 238] width 105 height 41
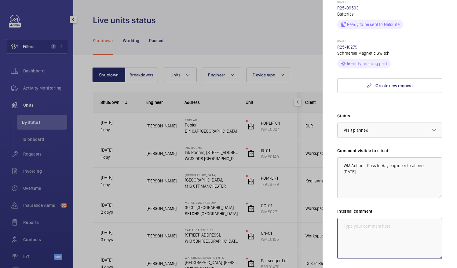
paste textarea "WM Action - Pass to day engineer to attend [DATE]."
type textarea "WM Action - Pass to day engineer to attend [DATE]."
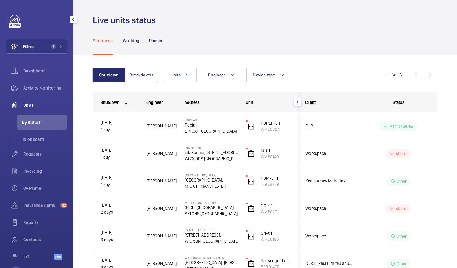
scroll to position [0, 0]
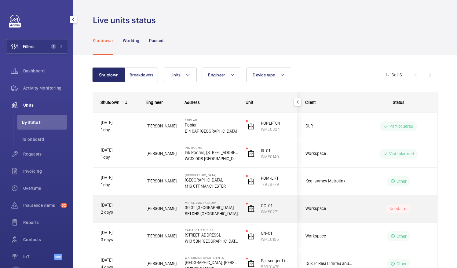
click at [371, 213] on div "No status" at bounding box center [394, 208] width 83 height 21
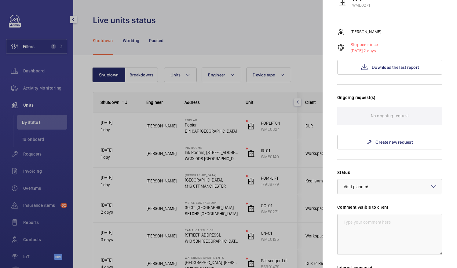
scroll to position [106, 0]
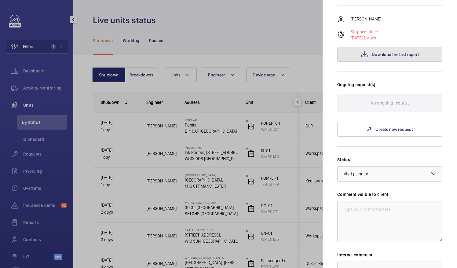
click at [397, 52] on span "Download the last report" at bounding box center [395, 54] width 47 height 5
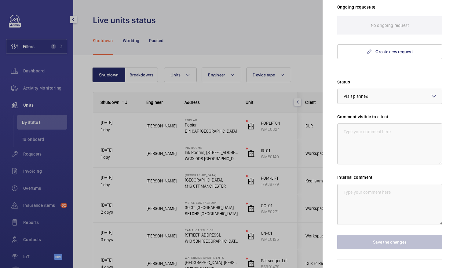
scroll to position [187, 0]
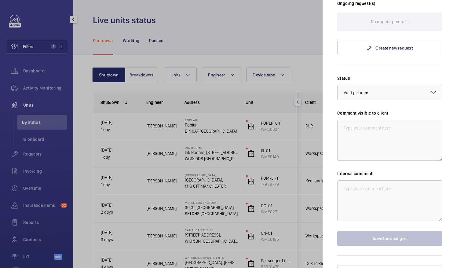
click at [217, 150] on div at bounding box center [228, 134] width 457 height 268
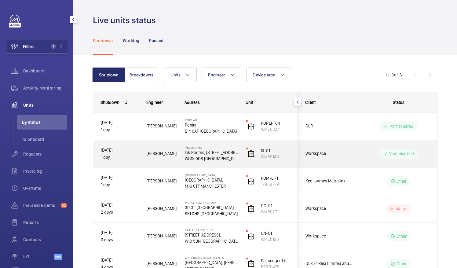
click at [356, 160] on div "Visit planned" at bounding box center [394, 154] width 83 height 22
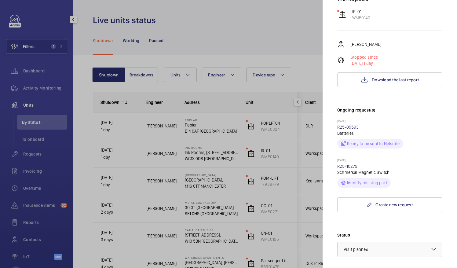
scroll to position [153, 0]
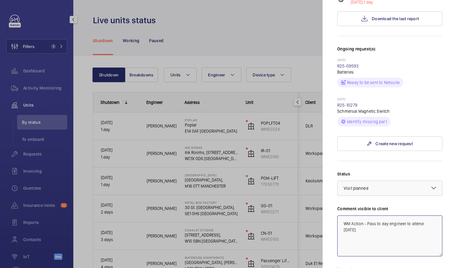
drag, startPoint x: 343, startPoint y: 211, endPoint x: 370, endPoint y: 219, distance: 27.7
click at [370, 219] on textarea "WM Action - Pass to day engineer to attend [DATE]." at bounding box center [389, 235] width 105 height 41
click at [267, 185] on div at bounding box center [228, 134] width 457 height 268
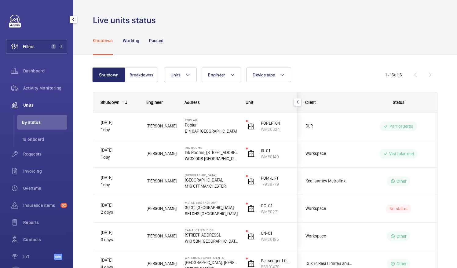
scroll to position [0, 0]
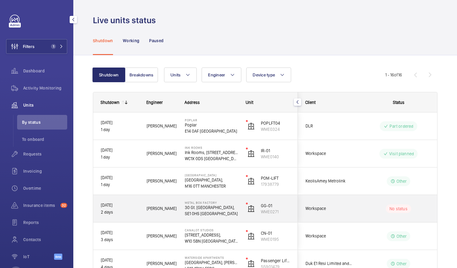
click at [386, 210] on div "No status" at bounding box center [398, 208] width 25 height 9
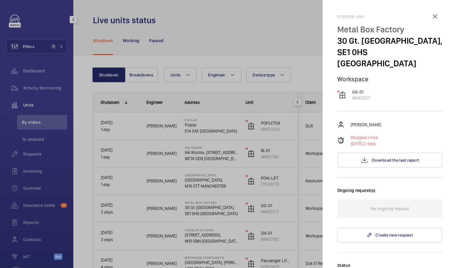
scroll to position [92, 0]
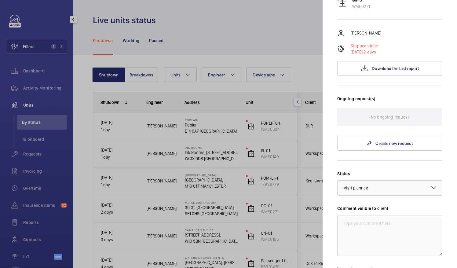
click at [392, 181] on div at bounding box center [389, 188] width 104 height 15
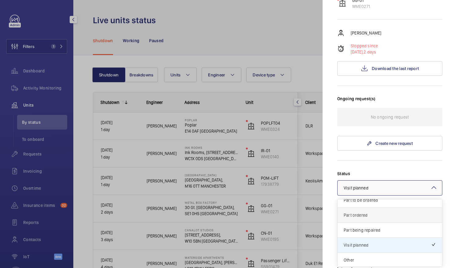
click at [377, 212] on span "Part ordered" at bounding box center [390, 215] width 92 height 6
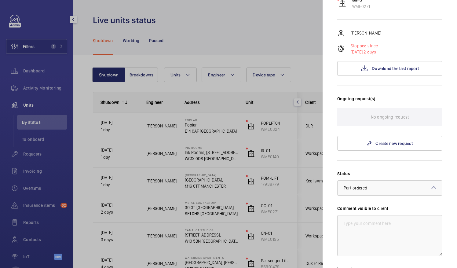
click at [386, 181] on div at bounding box center [389, 188] width 104 height 15
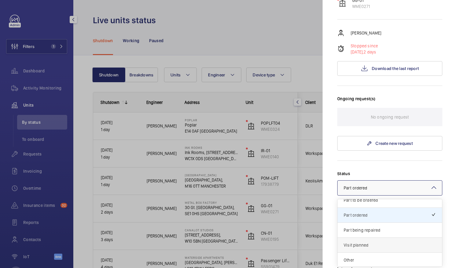
click at [375, 242] on span "Visit planned" at bounding box center [390, 245] width 92 height 6
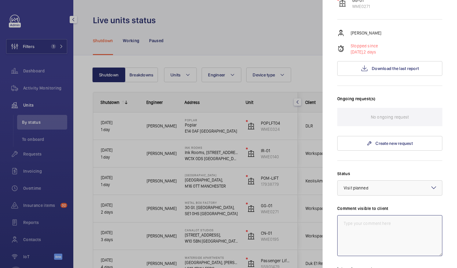
paste textarea "WM Action - Pass to day engineer to attend [DATE]."
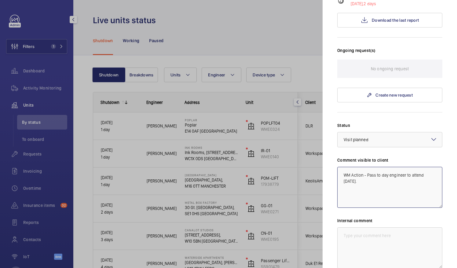
scroll to position [187, 0]
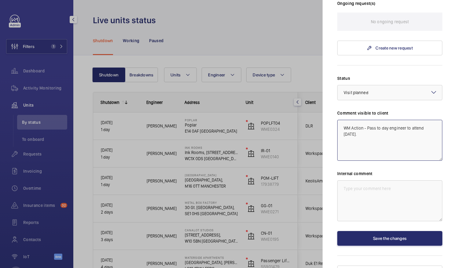
type textarea "WM Action - Pass to day engineer to attend [DATE]."
paste textarea "WM Action - Pass to day engineer to attend [DATE]."
type textarea "WM Action - Pass to day engineer to attend [DATE]."
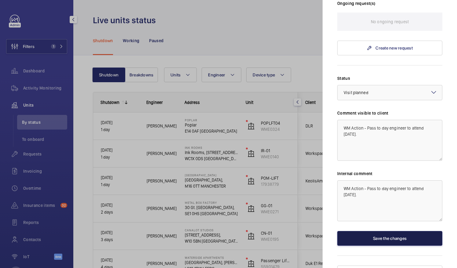
click at [381, 231] on button "Save the changes" at bounding box center [389, 238] width 105 height 15
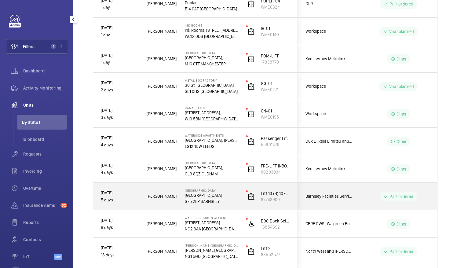
scroll to position [305, 0]
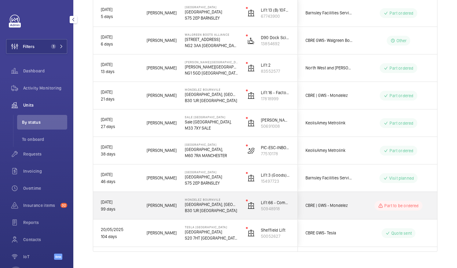
click at [353, 211] on div "Part to be ordered" at bounding box center [395, 205] width 84 height 27
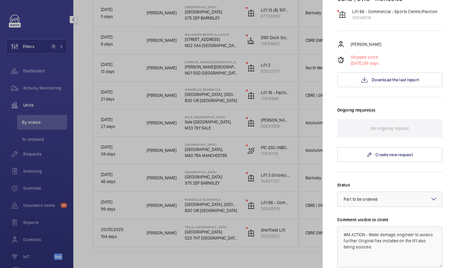
scroll to position [153, 0]
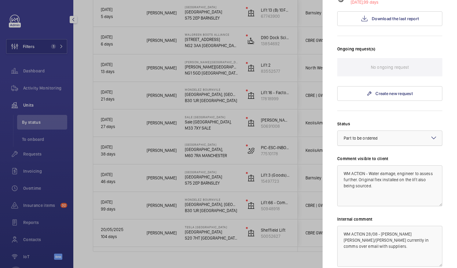
click at [403, 131] on div at bounding box center [389, 138] width 104 height 15
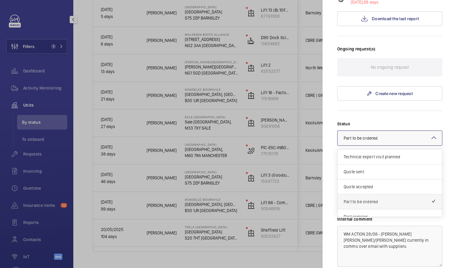
click at [408, 199] on span "Part to be ordered" at bounding box center [387, 202] width 87 height 6
click at [405, 131] on div at bounding box center [389, 138] width 104 height 15
click at [392, 164] on div "Quote sent" at bounding box center [389, 171] width 104 height 15
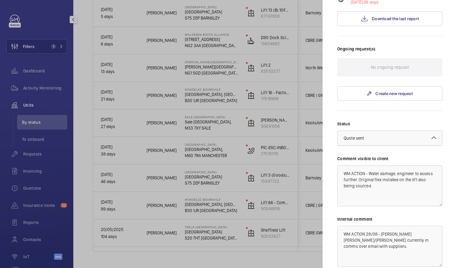
click at [397, 131] on div at bounding box center [389, 138] width 104 height 15
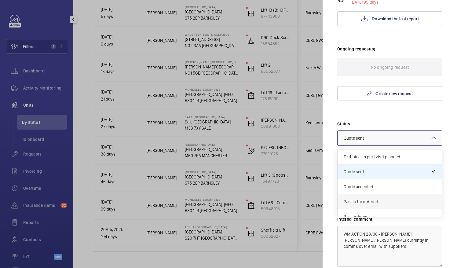
click at [390, 199] on span "Part to be ordered" at bounding box center [390, 202] width 92 height 6
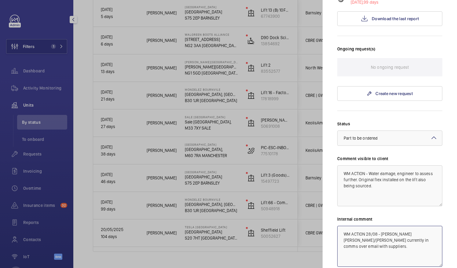
click at [383, 241] on textarea "WM ACTION 28/08 - [PERSON_NAME] [PERSON_NAME]/[PERSON_NAME] currently in comms …" at bounding box center [389, 246] width 105 height 41
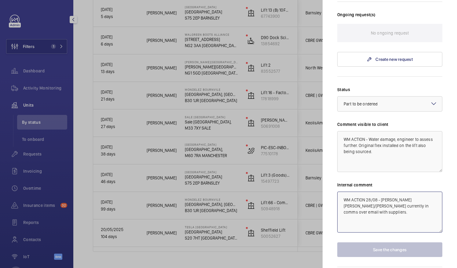
scroll to position [187, 0]
click at [430, 97] on div at bounding box center [389, 104] width 104 height 15
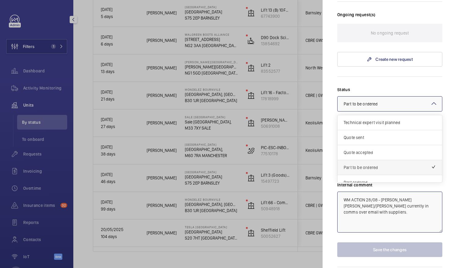
click at [385, 164] on span "Part to be ordered" at bounding box center [387, 167] width 87 height 6
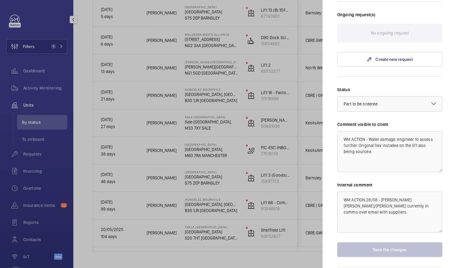
click at [416, 157] on div "Status Select a status × Part to be ordered × Comment visible to client WM ACTI…" at bounding box center [389, 171] width 105 height 170
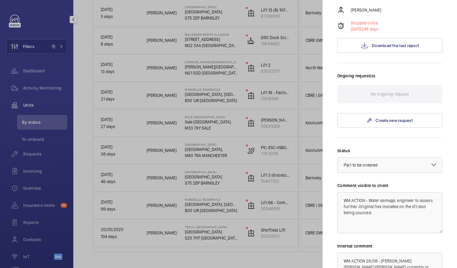
click at [271, 133] on div at bounding box center [228, 134] width 457 height 268
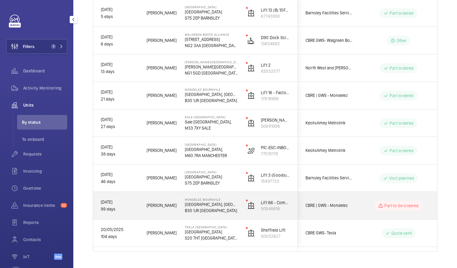
click at [401, 210] on div "Part to be ordered" at bounding box center [398, 206] width 48 height 10
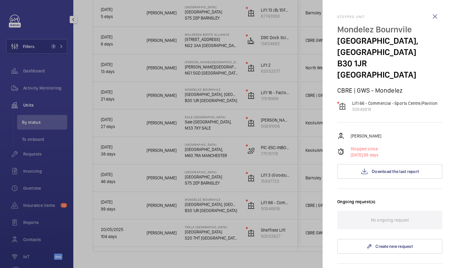
click at [292, 186] on div at bounding box center [228, 134] width 457 height 268
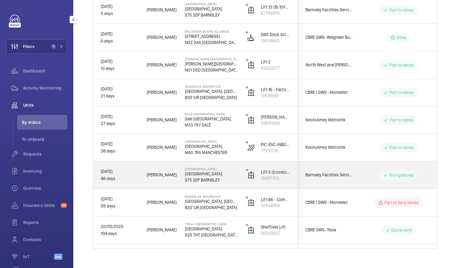
scroll to position [318, 0]
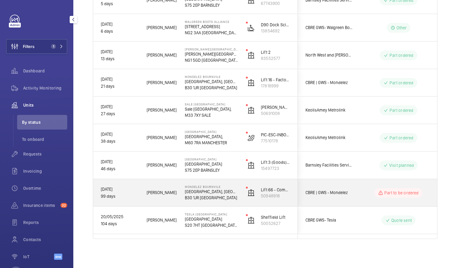
click at [404, 193] on p "Part to be ordered" at bounding box center [401, 193] width 34 height 6
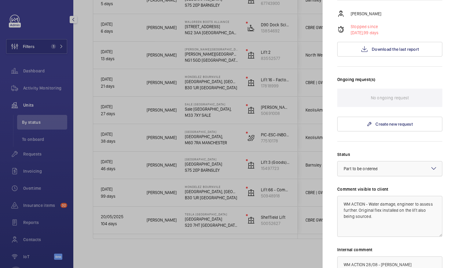
scroll to position [187, 0]
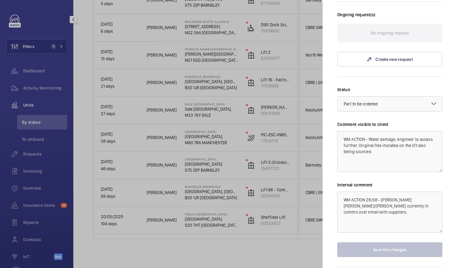
click at [263, 169] on div at bounding box center [228, 134] width 457 height 268
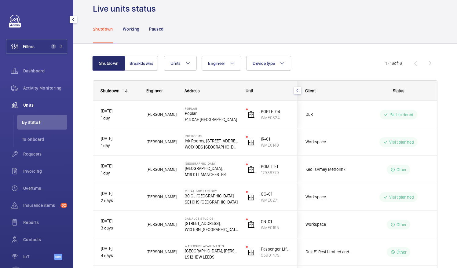
scroll to position [0, 0]
